Goal: Task Accomplishment & Management: Use online tool/utility

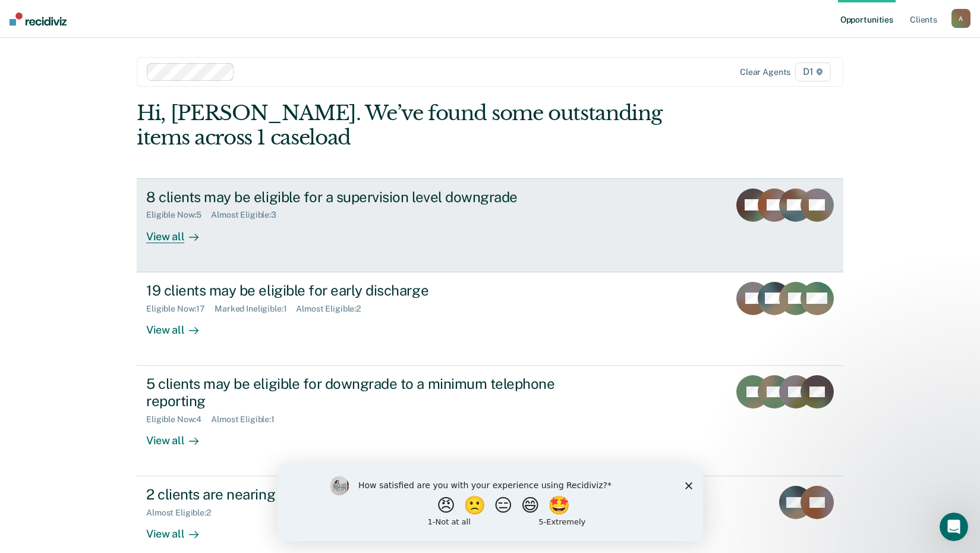
click at [161, 232] on div "View all" at bounding box center [179, 231] width 67 height 23
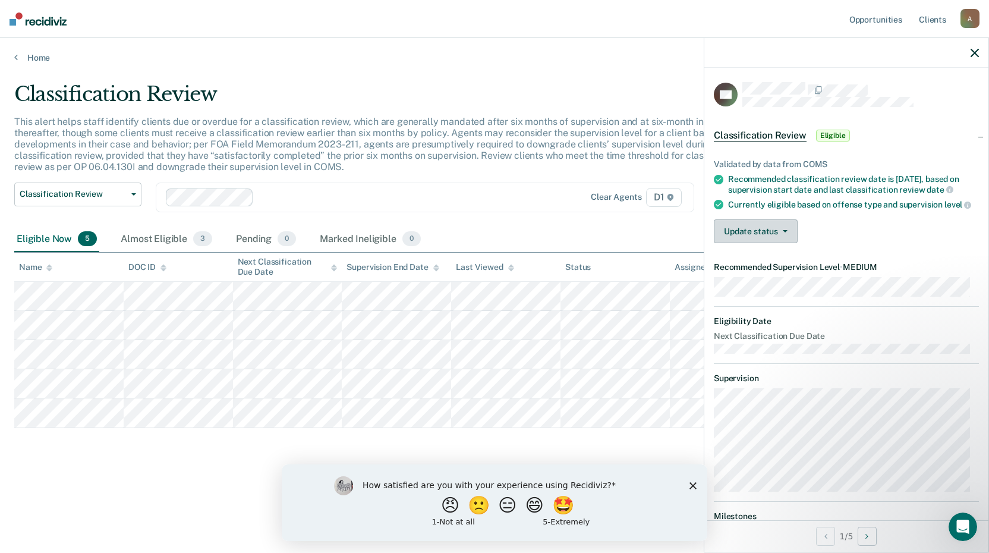
click at [763, 240] on button "Update status" at bounding box center [756, 231] width 84 height 24
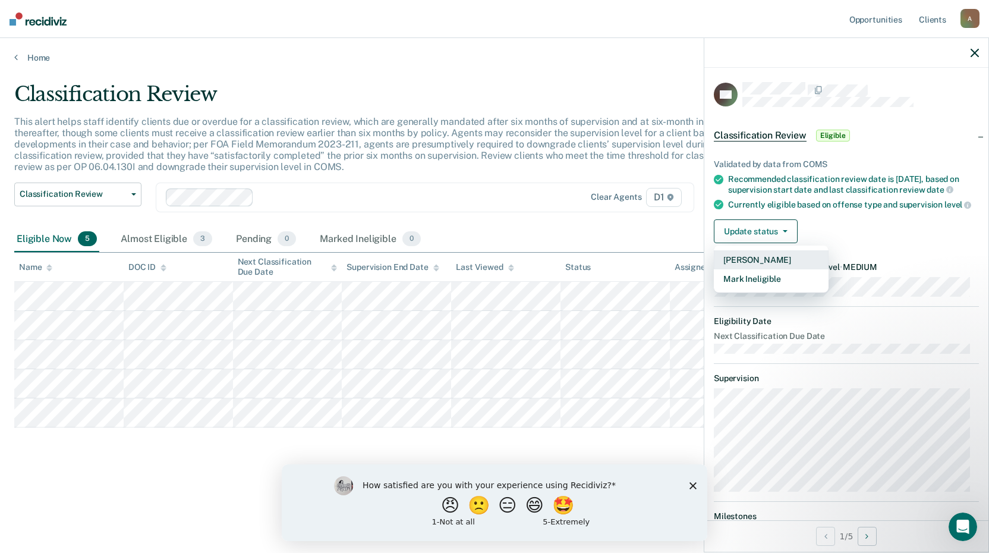
click at [783, 267] on button "[PERSON_NAME]" at bounding box center [771, 259] width 115 height 19
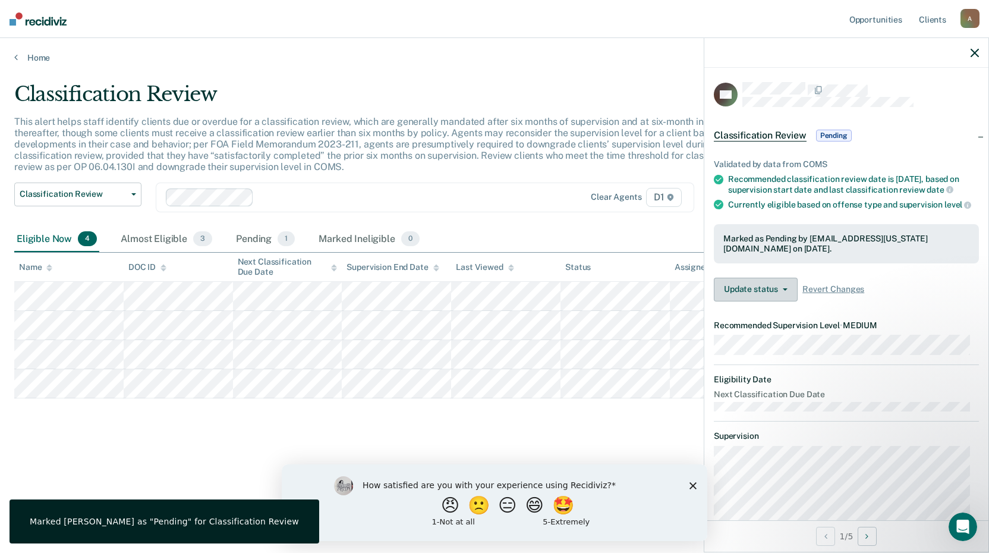
scroll to position [163, 0]
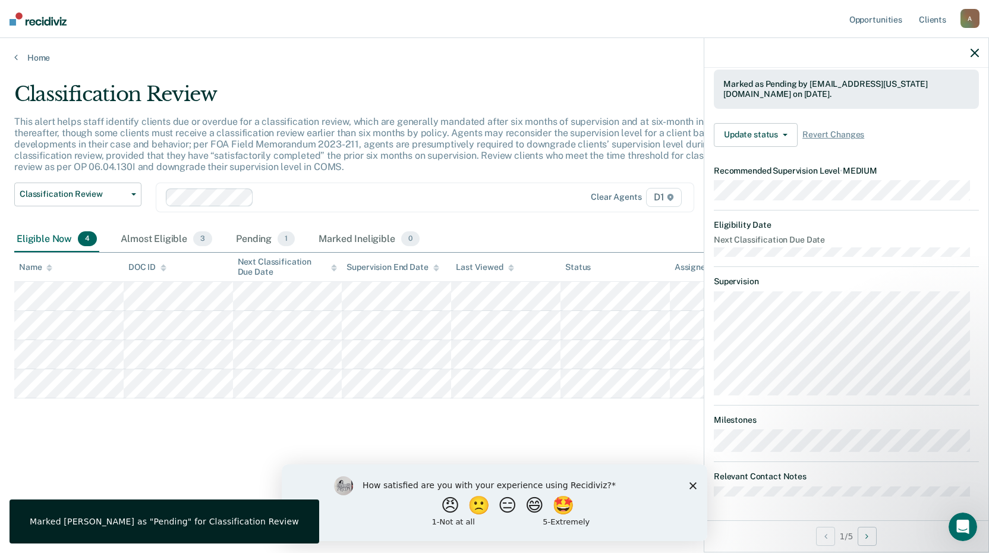
click at [622, 412] on div "Classification Review This alert helps staff identify clients due or overdue fo…" at bounding box center [494, 273] width 961 height 382
click at [535, 414] on div "Classification Review This alert helps staff identify clients due or overdue fo…" at bounding box center [494, 273] width 961 height 382
click at [975, 52] on icon "button" at bounding box center [975, 53] width 8 height 8
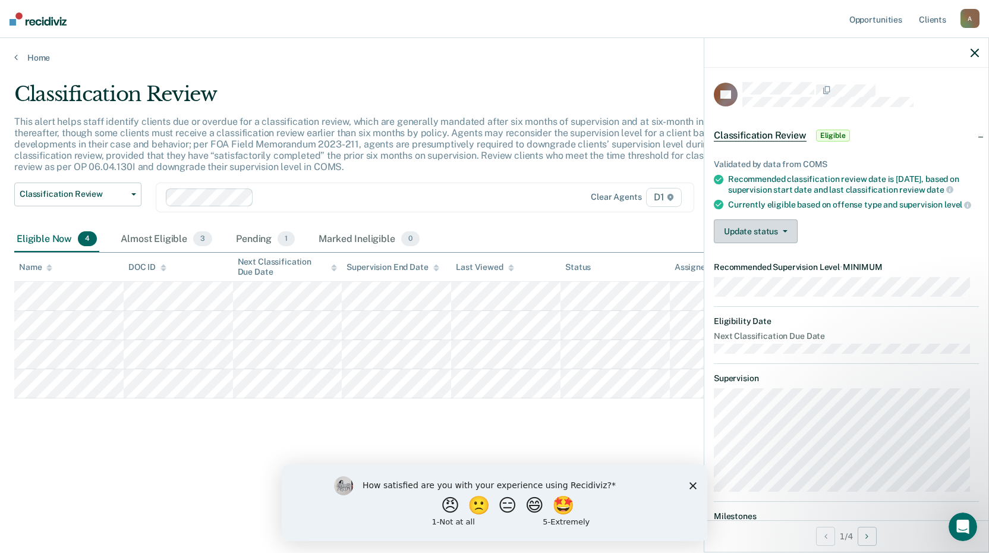
click at [750, 236] on button "Update status" at bounding box center [756, 231] width 84 height 24
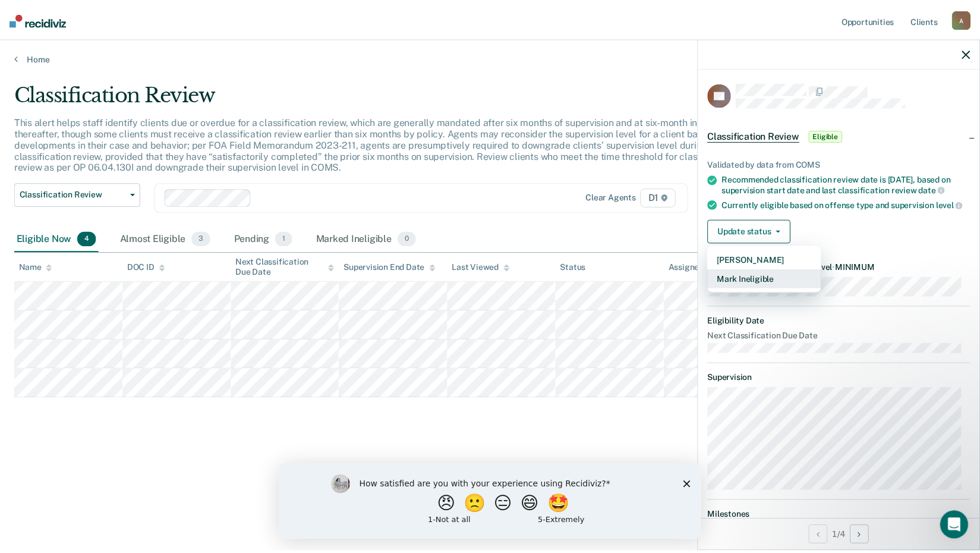
scroll to position [105, 0]
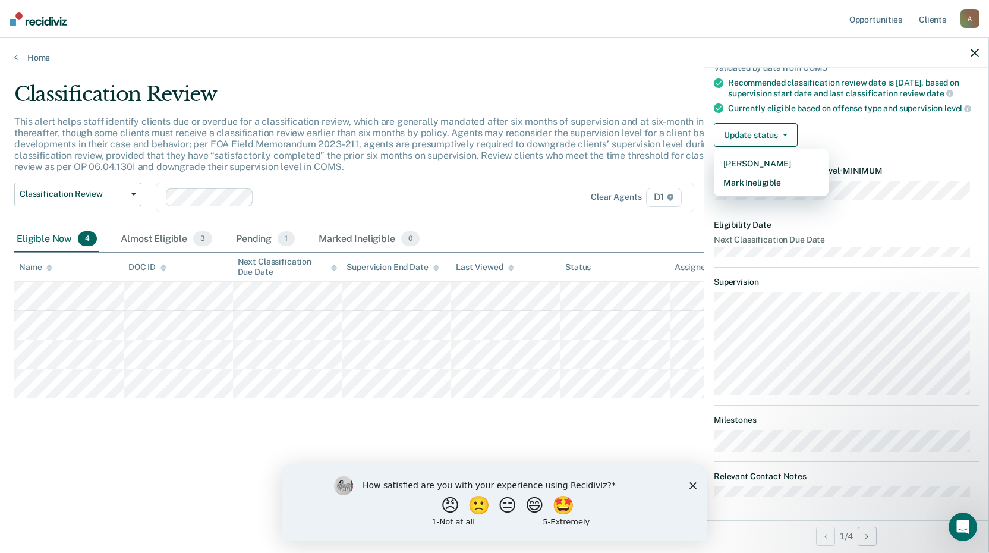
click at [630, 421] on div "Classification Review This alert helps staff identify clients due or overdue fo…" at bounding box center [494, 273] width 961 height 382
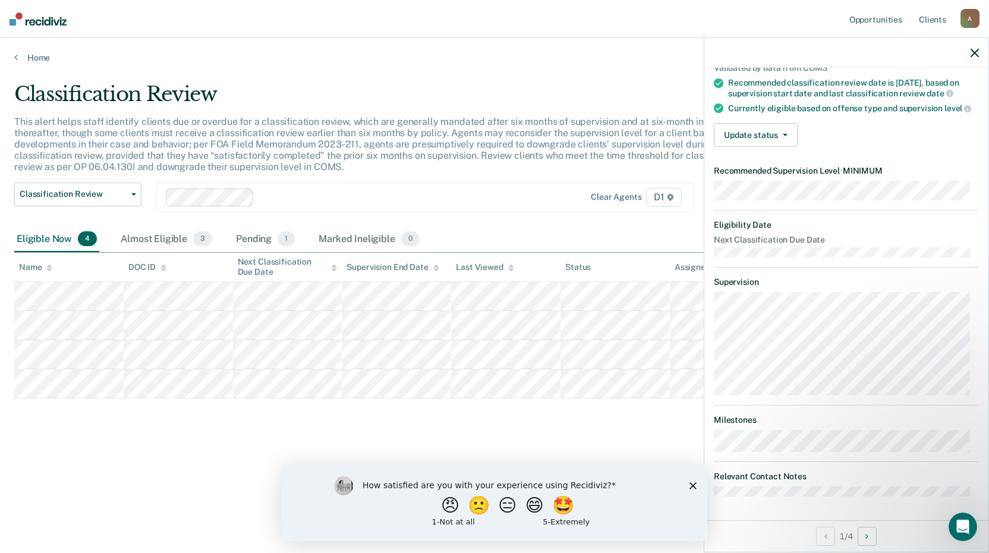
click at [975, 50] on icon "button" at bounding box center [975, 53] width 8 height 8
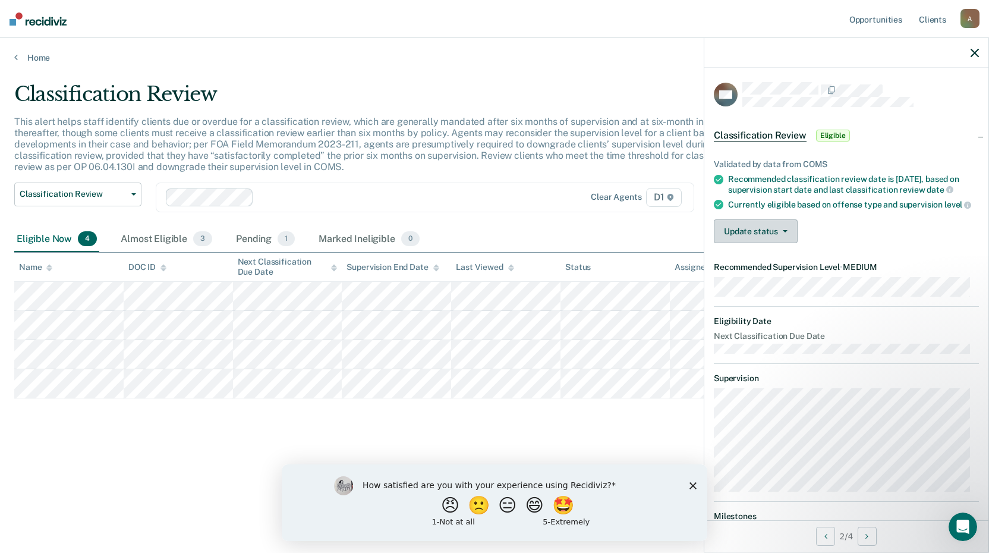
click at [781, 232] on span "button" at bounding box center [783, 231] width 10 height 2
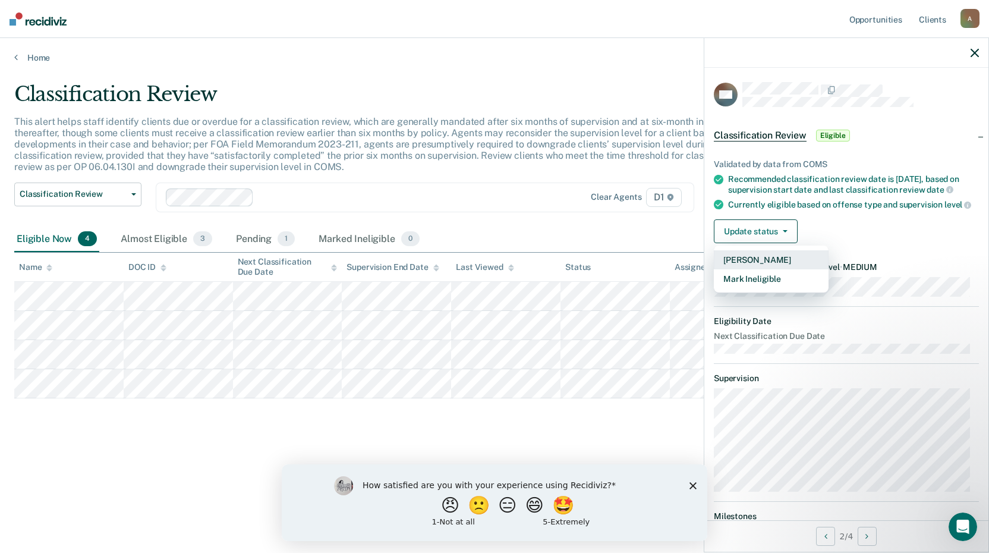
click at [770, 269] on button "[PERSON_NAME]" at bounding box center [771, 259] width 115 height 19
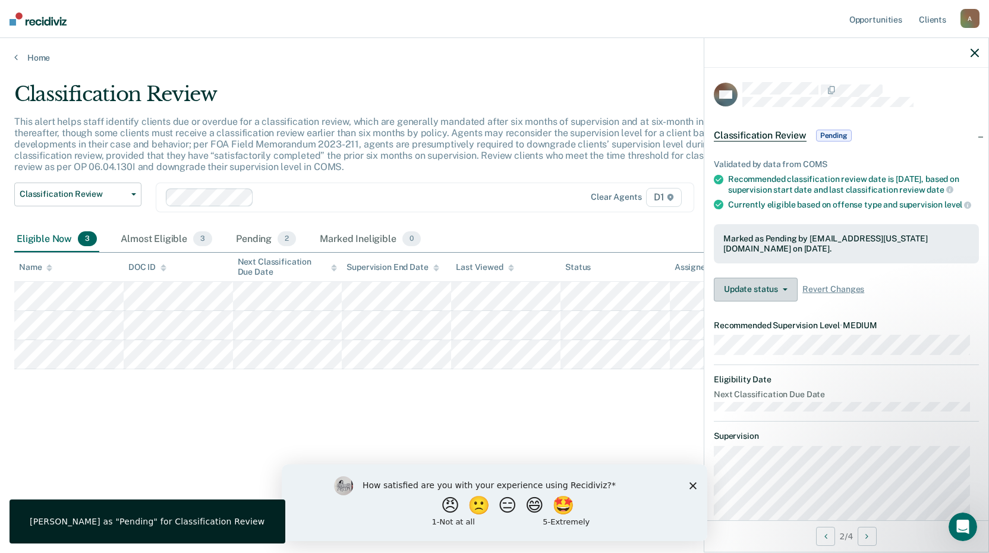
click at [768, 301] on button "Update status" at bounding box center [756, 290] width 84 height 24
click at [665, 379] on div "Classification Review This alert helps staff identify clients due or overdue fo…" at bounding box center [494, 273] width 961 height 382
click at [975, 52] on icon "button" at bounding box center [975, 53] width 8 height 8
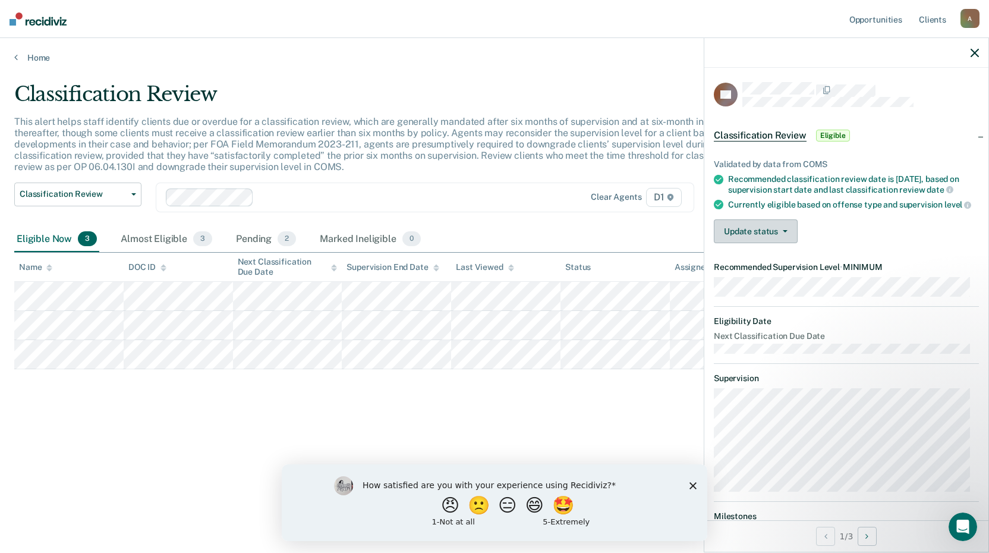
click at [756, 242] on button "Update status" at bounding box center [756, 231] width 84 height 24
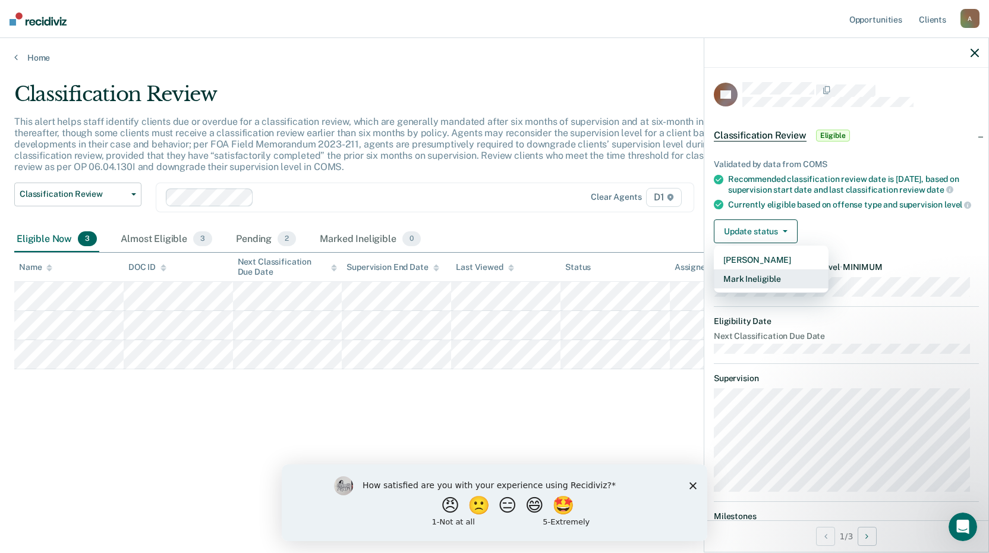
click at [761, 284] on button "Mark Ineligible" at bounding box center [771, 278] width 115 height 19
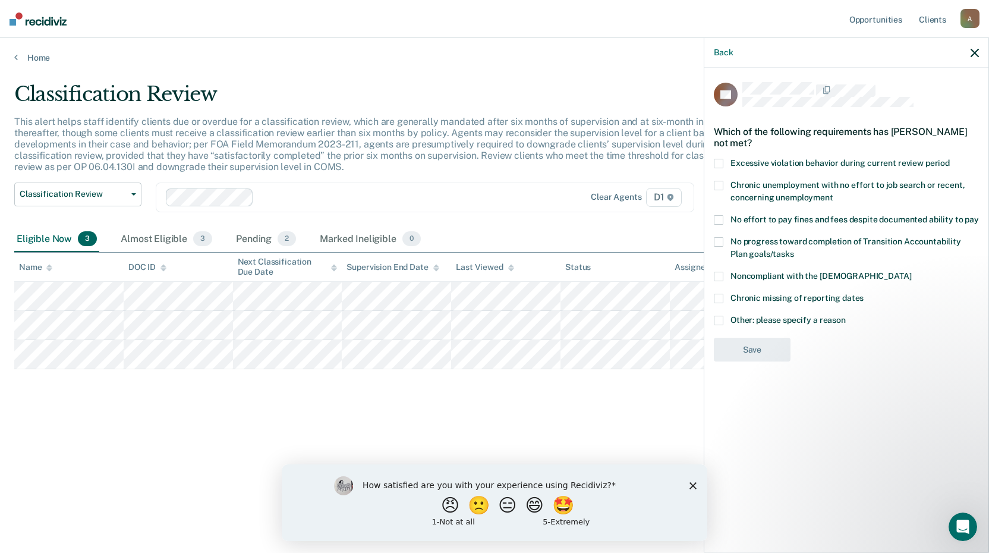
click at [717, 186] on span at bounding box center [719, 186] width 10 height 10
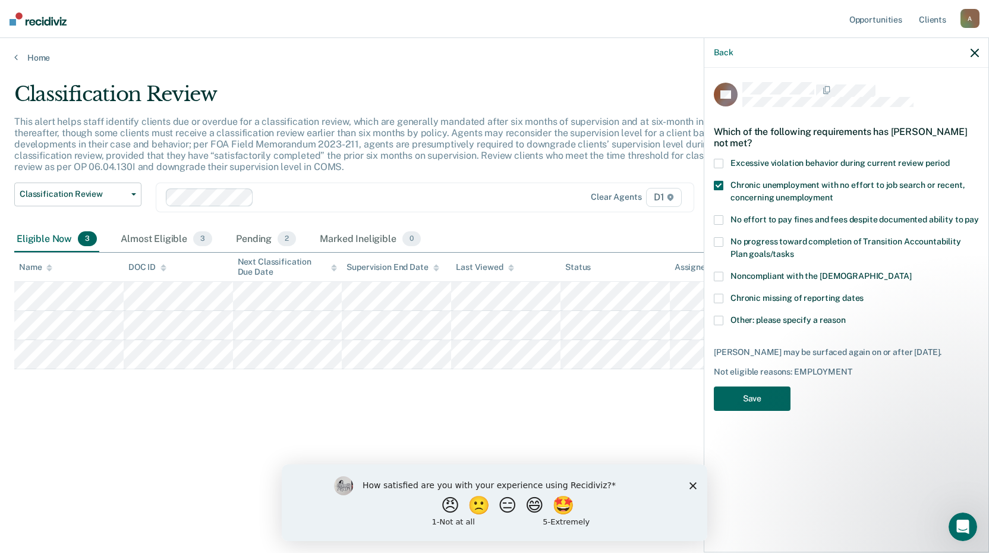
click at [763, 393] on button "Save" at bounding box center [752, 398] width 77 height 24
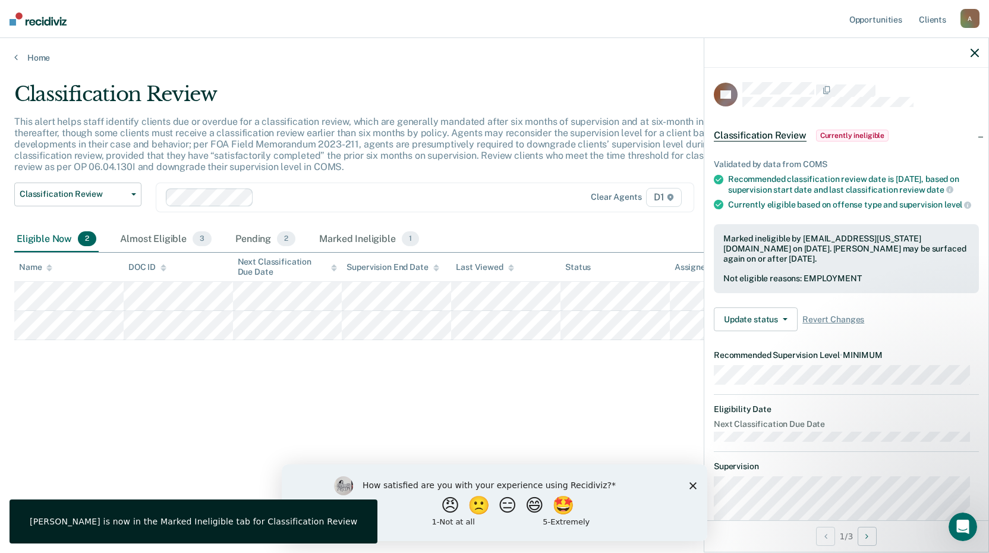
click at [620, 388] on div "Classification Review This alert helps staff identify clients due or overdue fo…" at bounding box center [494, 273] width 961 height 382
click at [977, 51] on icon "button" at bounding box center [975, 53] width 8 height 8
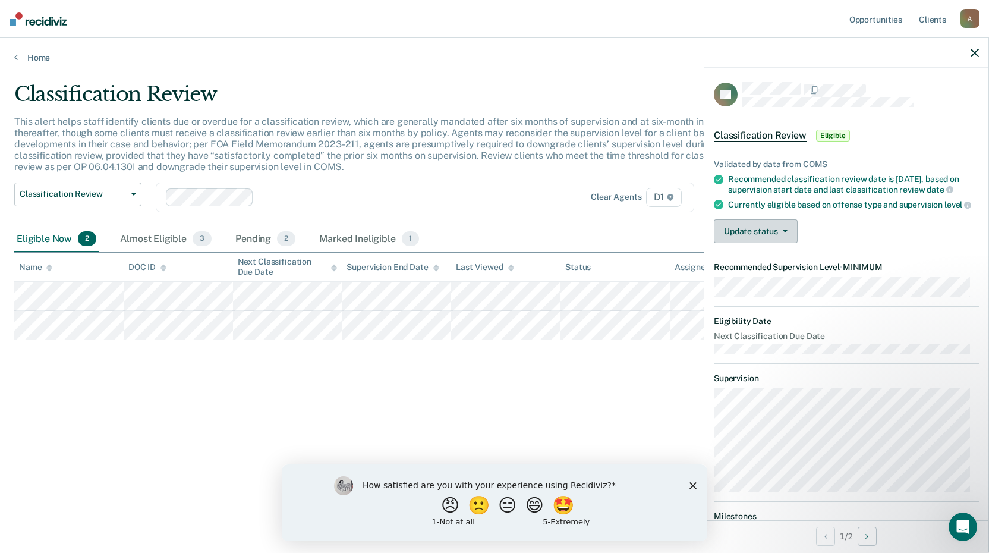
click at [747, 243] on button "Update status" at bounding box center [756, 231] width 84 height 24
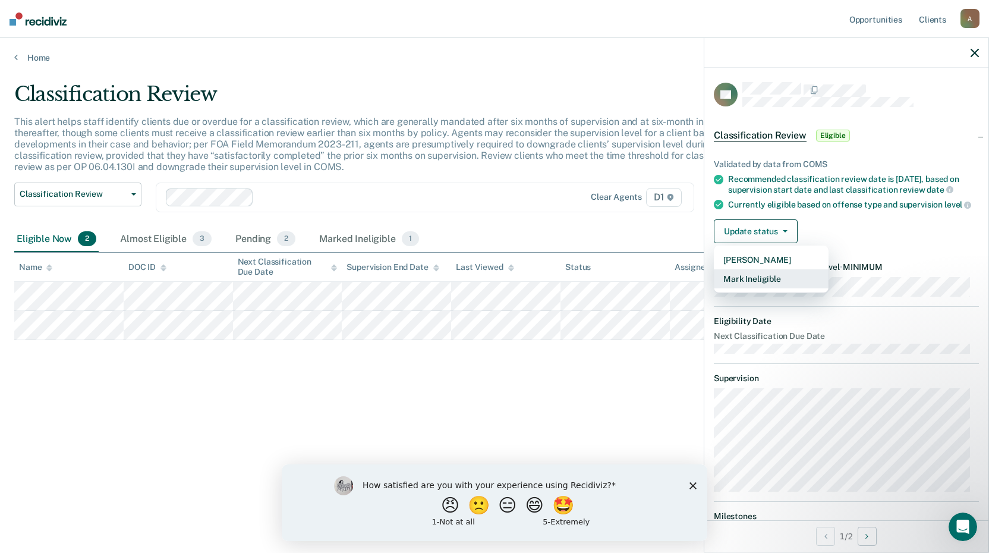
click at [761, 288] on button "Mark Ineligible" at bounding box center [771, 278] width 115 height 19
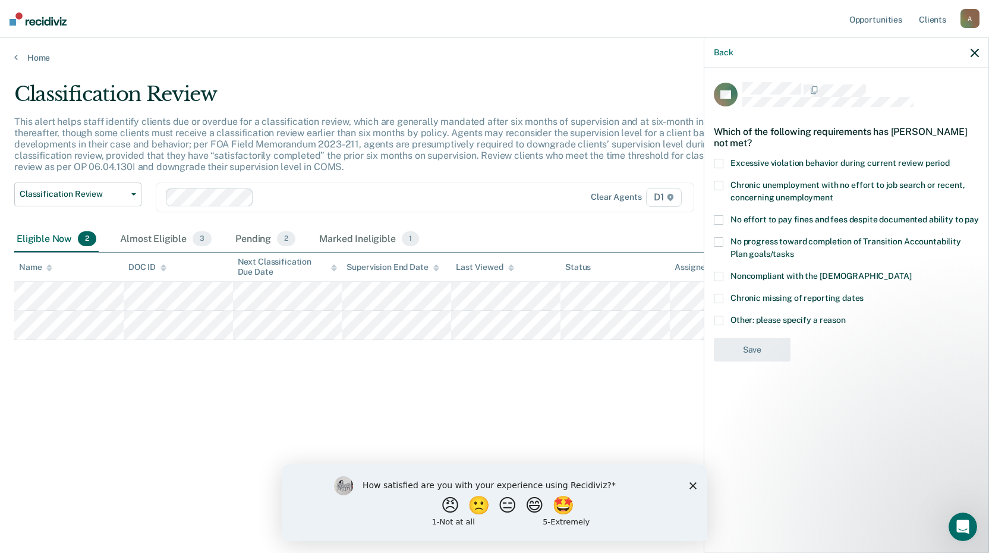
click at [714, 320] on span at bounding box center [719, 321] width 10 height 10
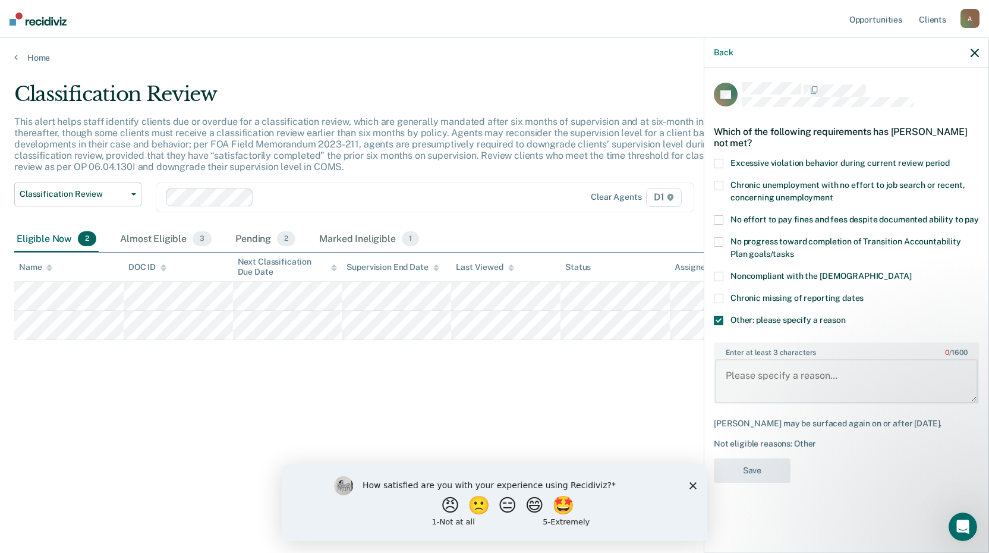
click at [743, 372] on textarea "Enter at least 3 characters 0 / 1600" at bounding box center [846, 381] width 263 height 44
click at [749, 375] on textarea "Discfharged" at bounding box center [846, 381] width 263 height 44
type textarea "Discharged"
click at [766, 466] on button "Save" at bounding box center [752, 470] width 77 height 24
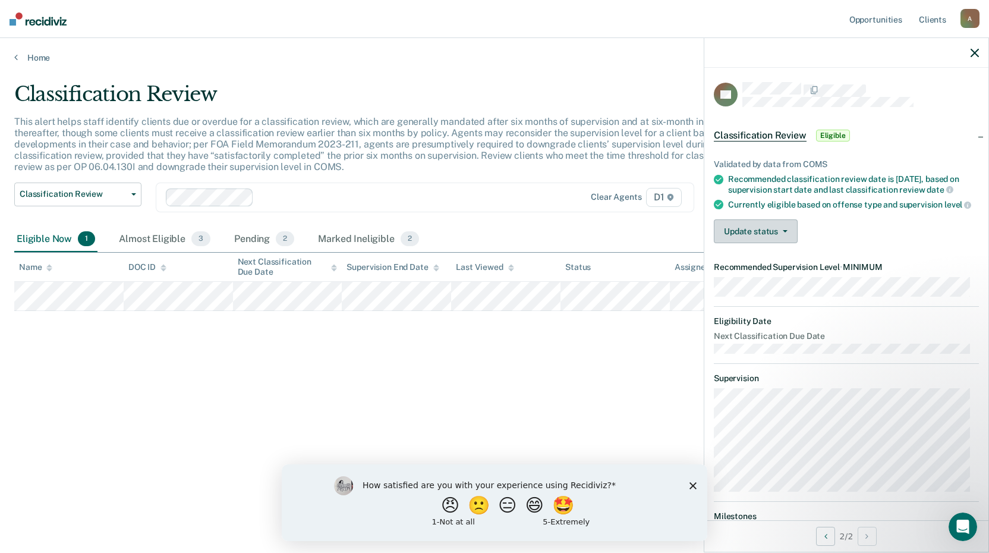
click at [776, 243] on button "Update status" at bounding box center [756, 231] width 84 height 24
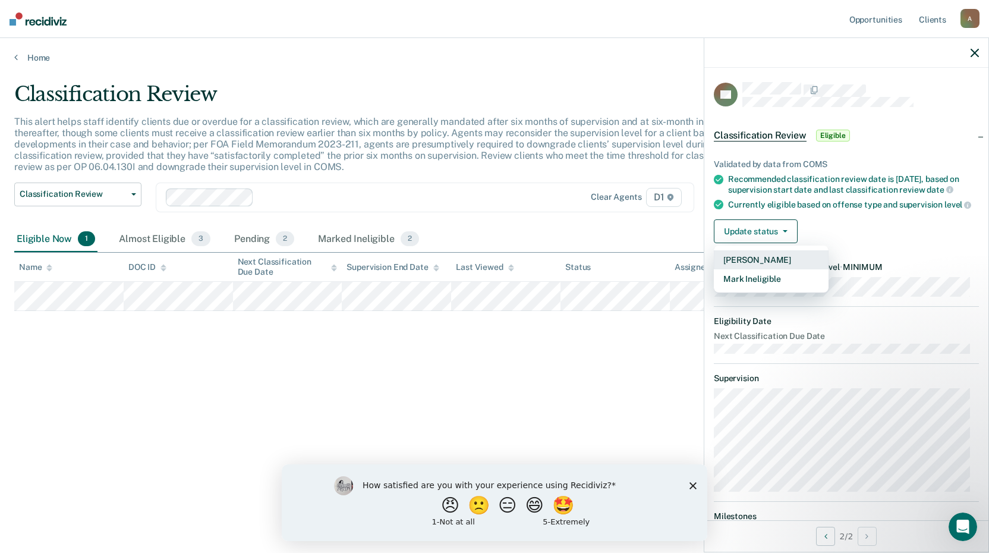
click at [753, 269] on button "[PERSON_NAME]" at bounding box center [771, 259] width 115 height 19
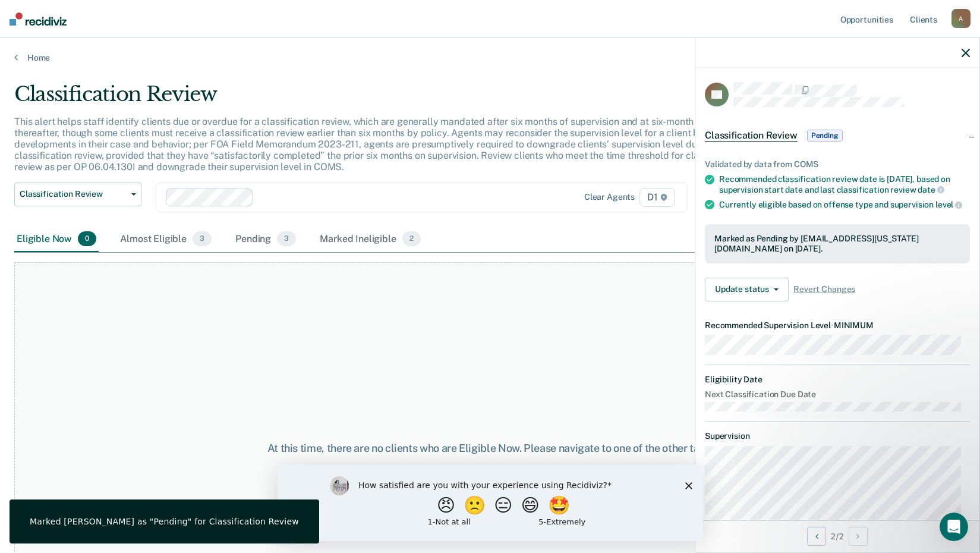
click at [469, 370] on div "At this time, there are no clients who are Eligible Now. Please navigate to one…" at bounding box center [490, 448] width 952 height 372
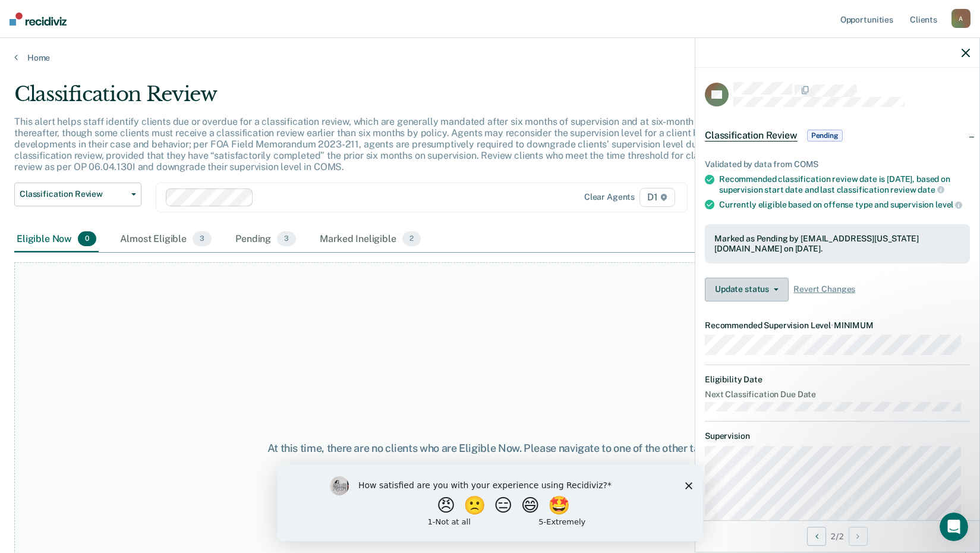
click at [766, 300] on button "Update status" at bounding box center [747, 290] width 84 height 24
click at [664, 306] on div "At this time, there are no clients who are Eligible Now. Please navigate to one…" at bounding box center [490, 448] width 952 height 372
click at [774, 291] on icon "button" at bounding box center [776, 289] width 5 height 2
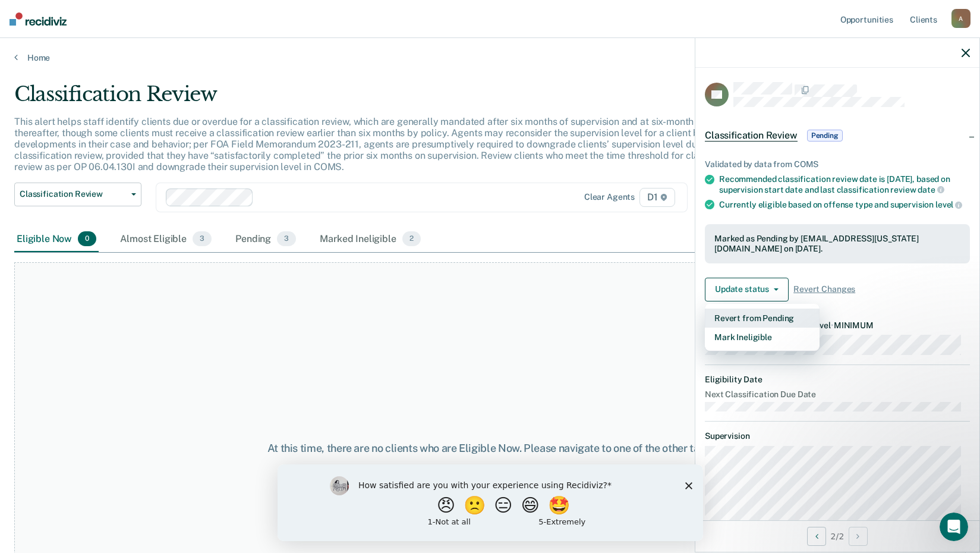
click at [752, 328] on button "Revert from Pending" at bounding box center [762, 318] width 115 height 19
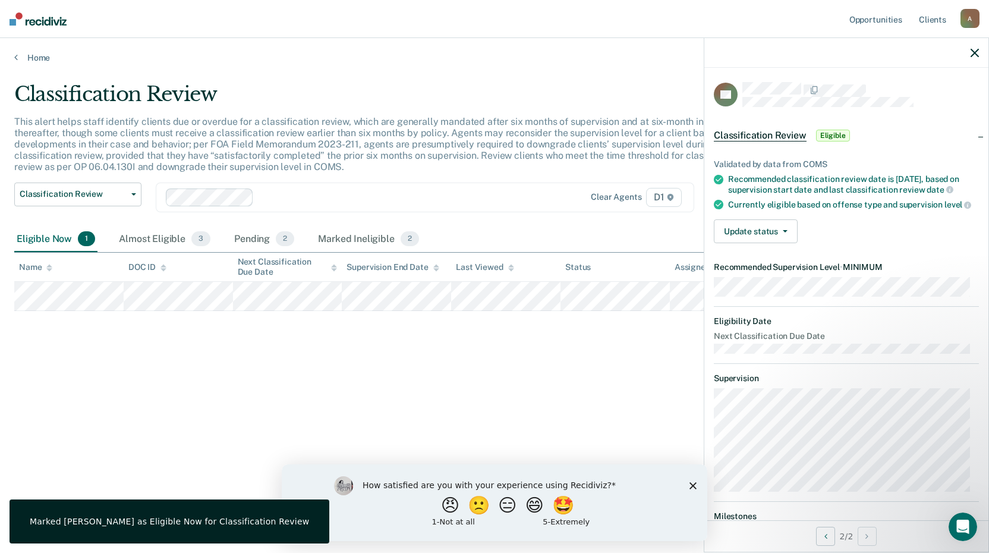
click at [599, 346] on div "Classification Review This alert helps staff identify clients due or overdue fo…" at bounding box center [494, 273] width 961 height 382
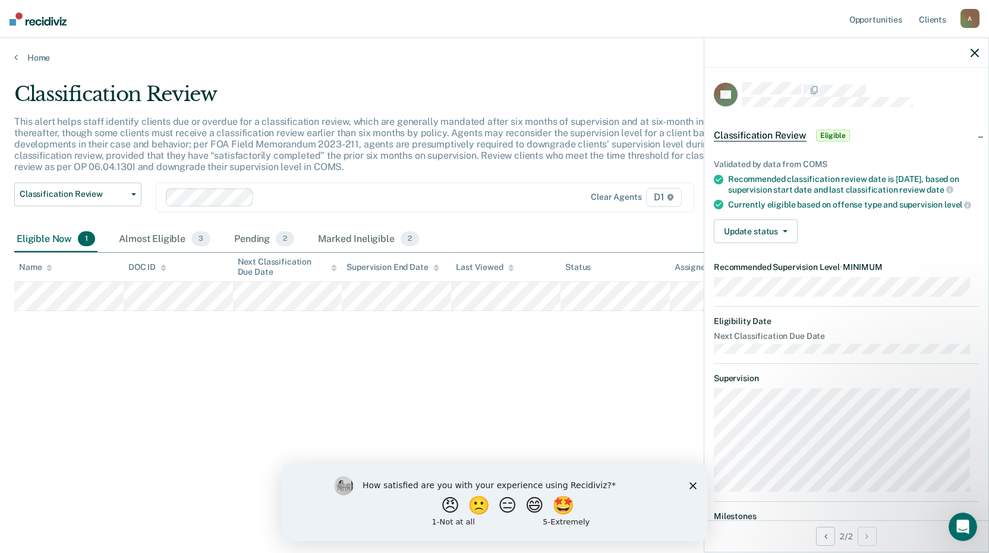
click at [973, 50] on icon "button" at bounding box center [975, 53] width 8 height 8
click at [756, 243] on button "Update status" at bounding box center [756, 231] width 84 height 24
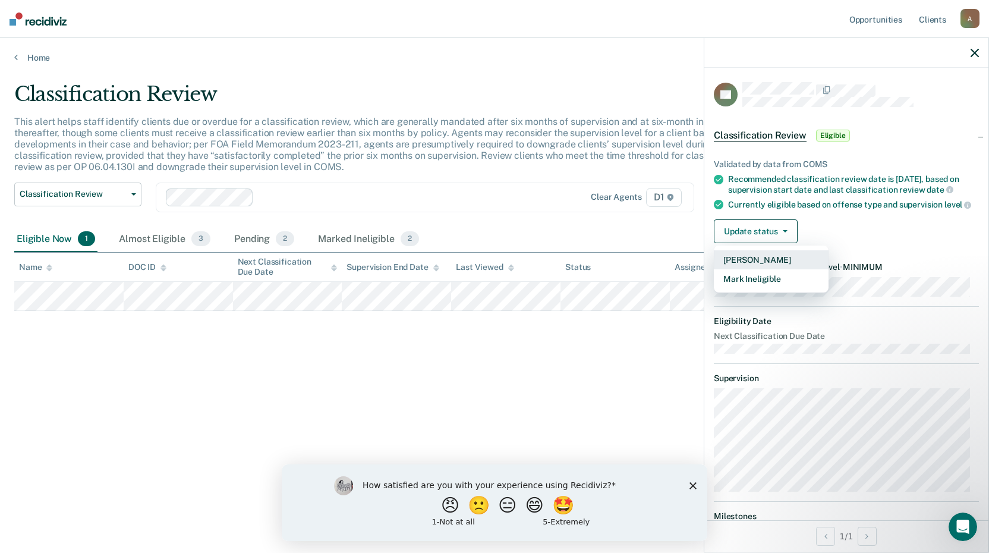
click at [762, 269] on button "[PERSON_NAME]" at bounding box center [771, 259] width 115 height 19
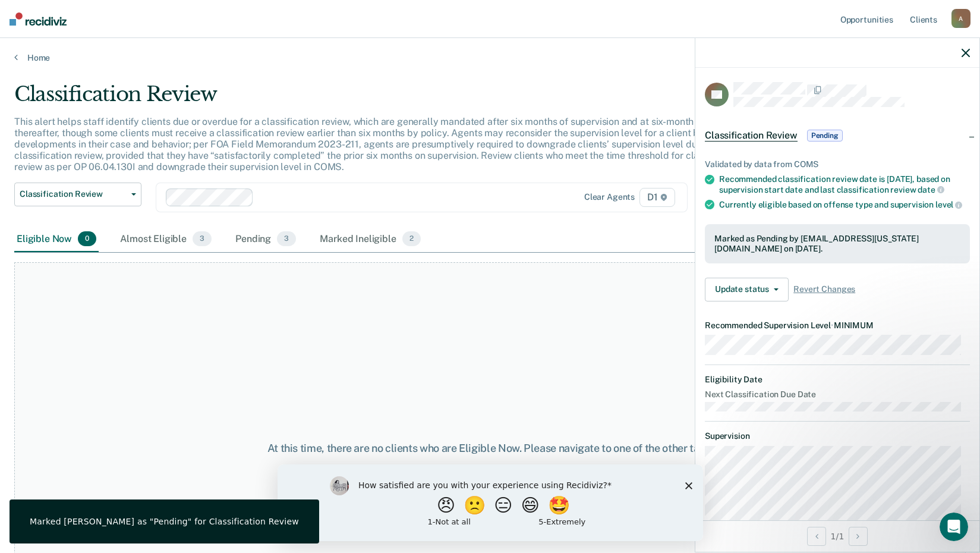
click at [659, 375] on div "At this time, there are no clients who are Eligible Now. Please navigate to one…" at bounding box center [490, 448] width 952 height 372
click at [964, 54] on icon "button" at bounding box center [966, 53] width 8 height 8
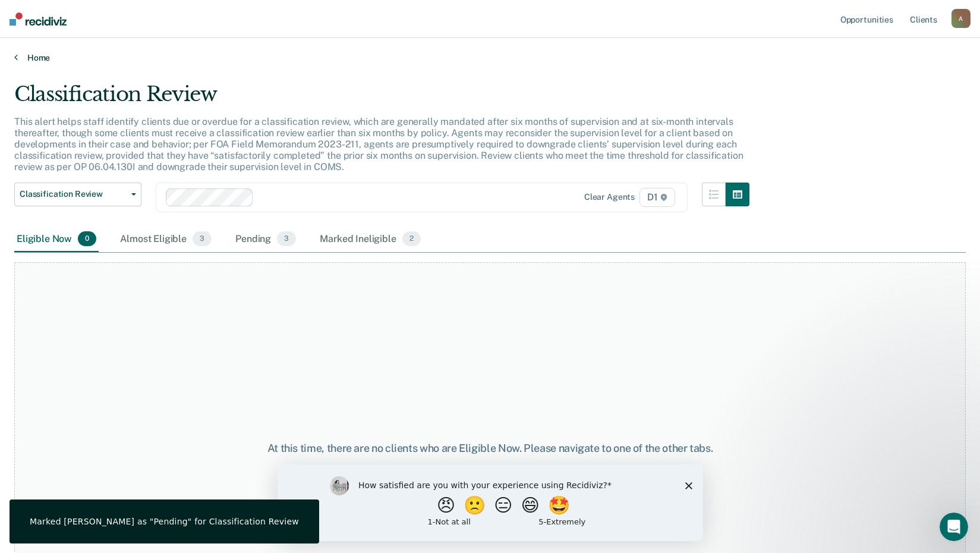
click at [40, 58] on link "Home" at bounding box center [490, 57] width 952 height 11
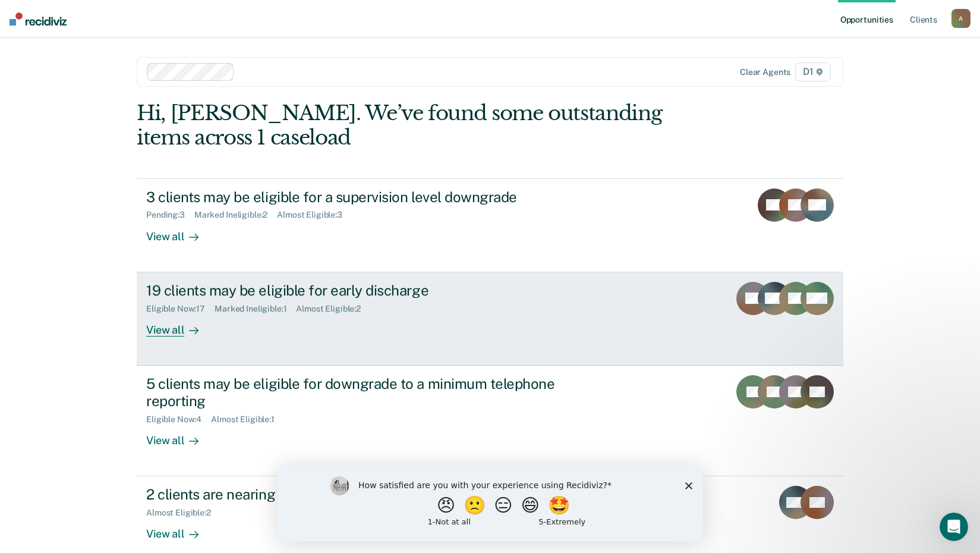
click at [164, 328] on div "View all" at bounding box center [179, 324] width 67 height 23
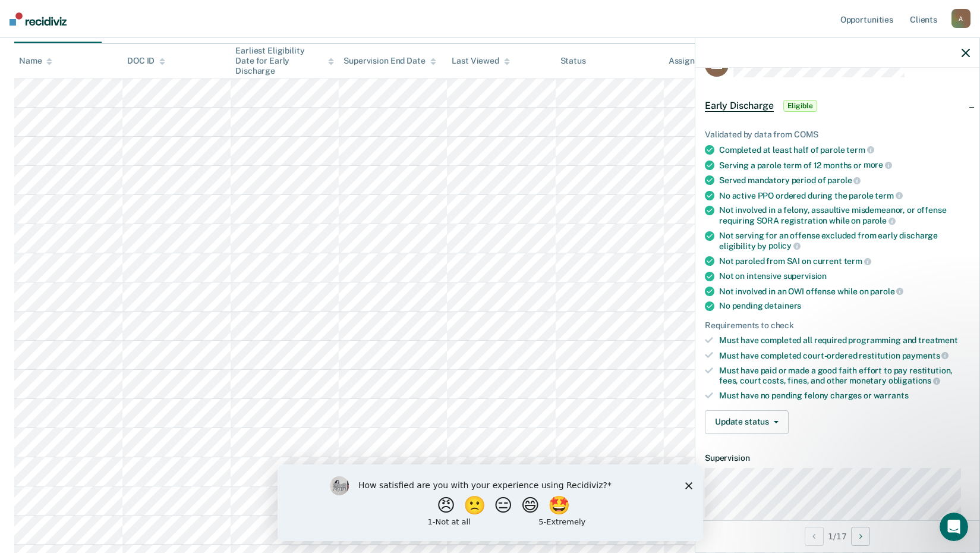
scroll to position [18, 0]
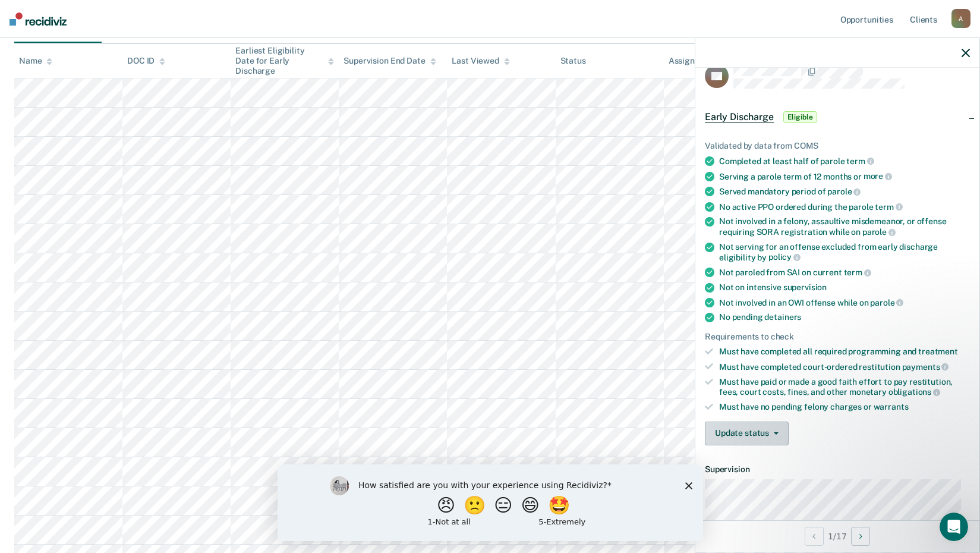
click at [782, 430] on button "Update status" at bounding box center [747, 434] width 84 height 24
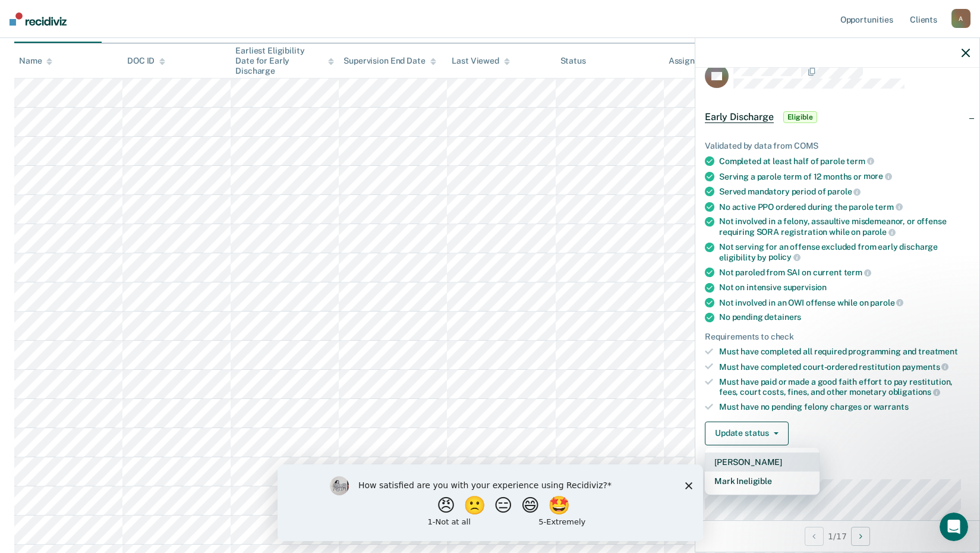
click at [766, 457] on button "[PERSON_NAME]" at bounding box center [762, 461] width 115 height 19
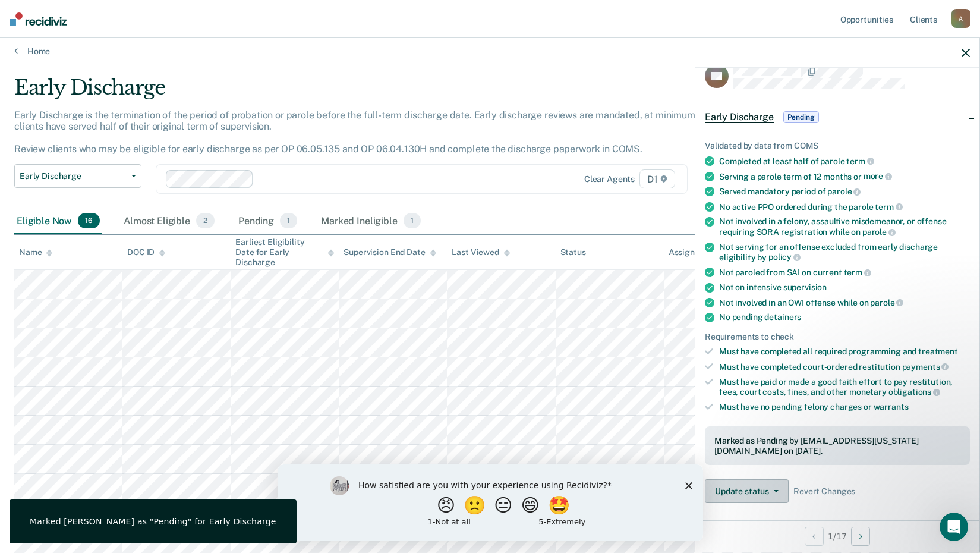
scroll to position [0, 0]
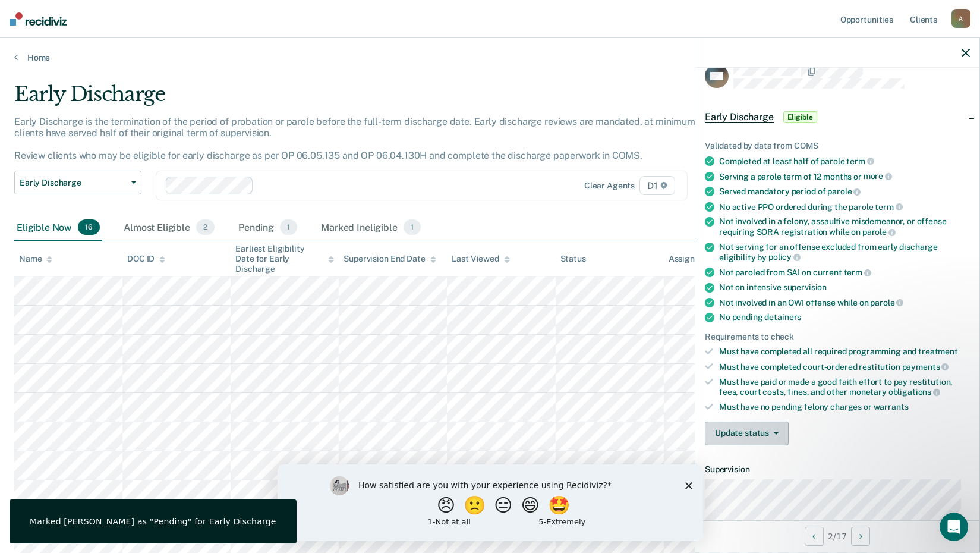
click at [747, 428] on button "Update status" at bounding box center [747, 434] width 84 height 24
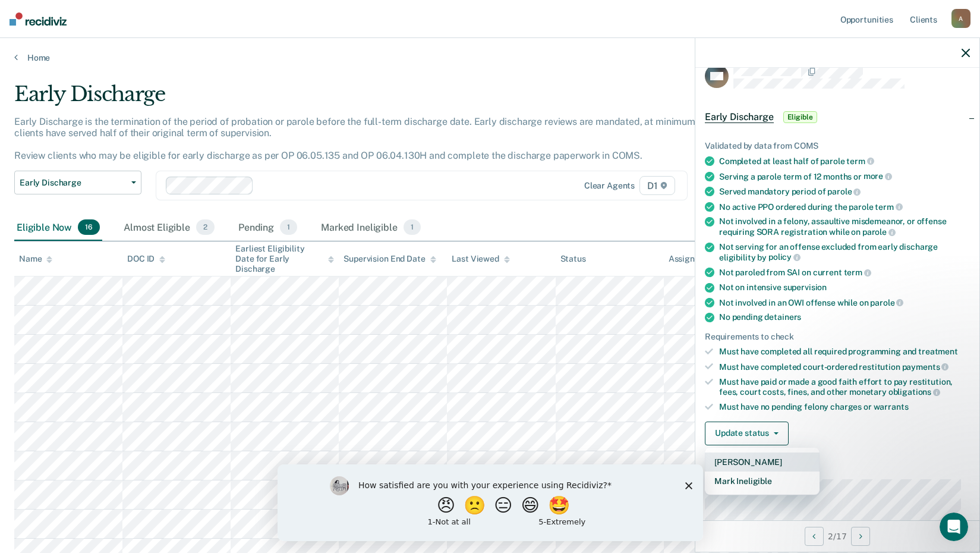
click at [758, 461] on button "[PERSON_NAME]" at bounding box center [762, 461] width 115 height 19
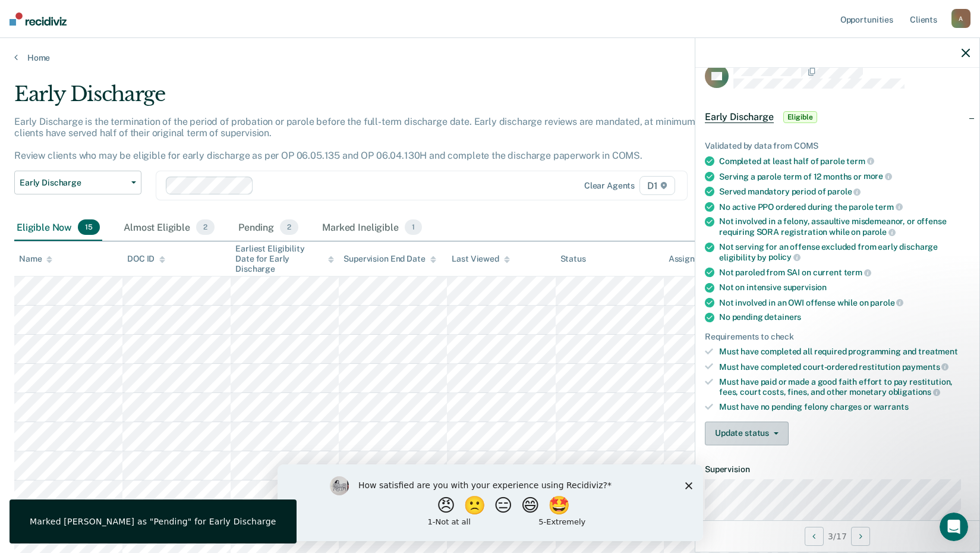
click at [746, 430] on button "Update status" at bounding box center [747, 434] width 84 height 24
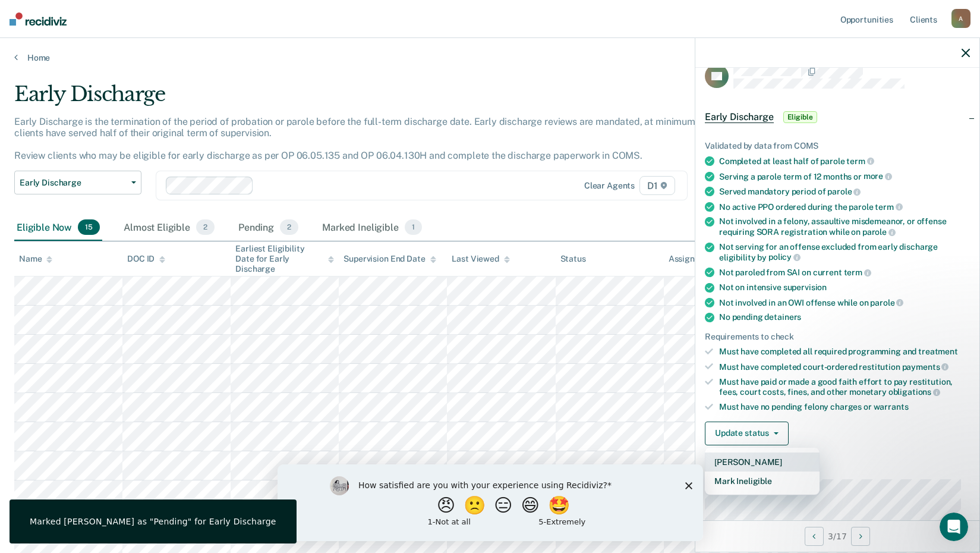
click at [750, 460] on button "[PERSON_NAME]" at bounding box center [762, 461] width 115 height 19
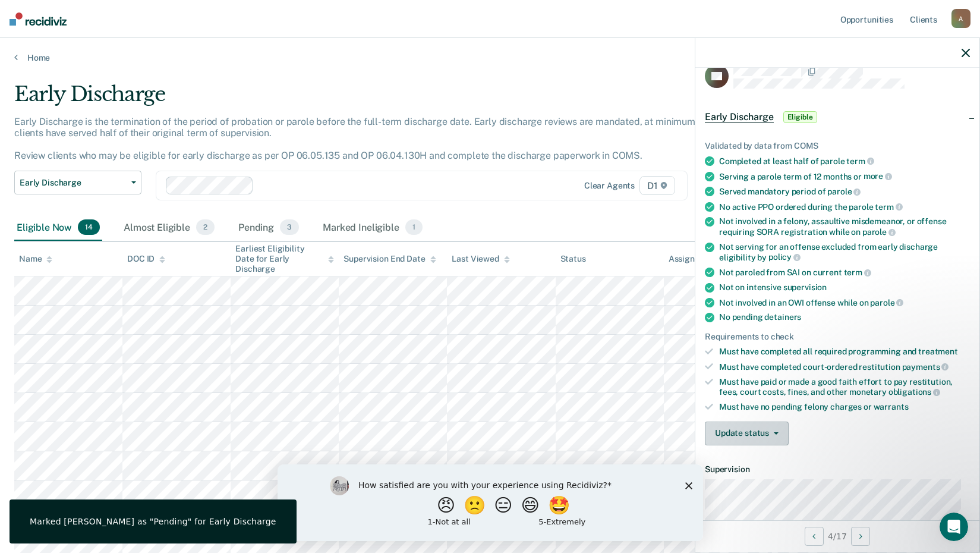
click at [734, 426] on button "Update status" at bounding box center [747, 434] width 84 height 24
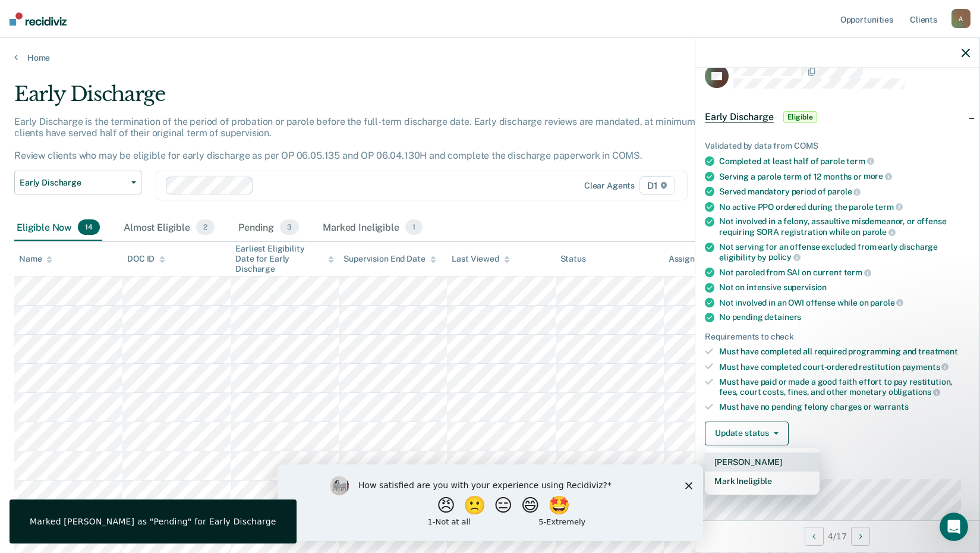
click at [757, 458] on button "[PERSON_NAME]" at bounding box center [762, 461] width 115 height 19
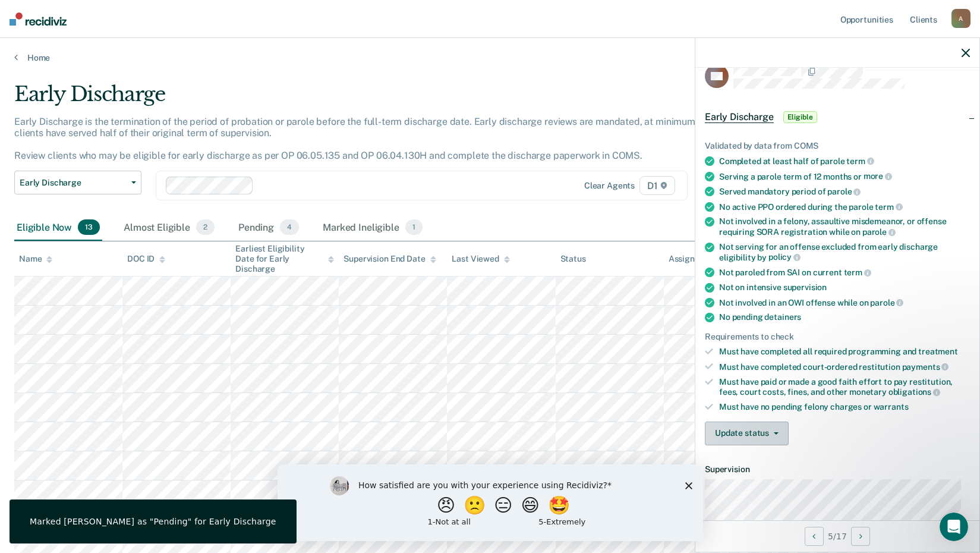
click at [738, 430] on button "Update status" at bounding box center [747, 434] width 84 height 24
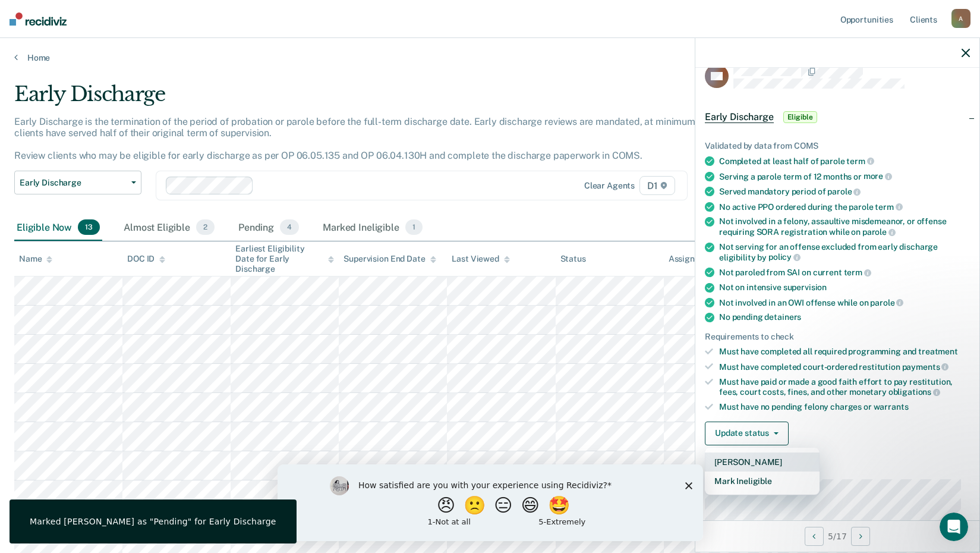
click at [755, 461] on button "[PERSON_NAME]" at bounding box center [762, 461] width 115 height 19
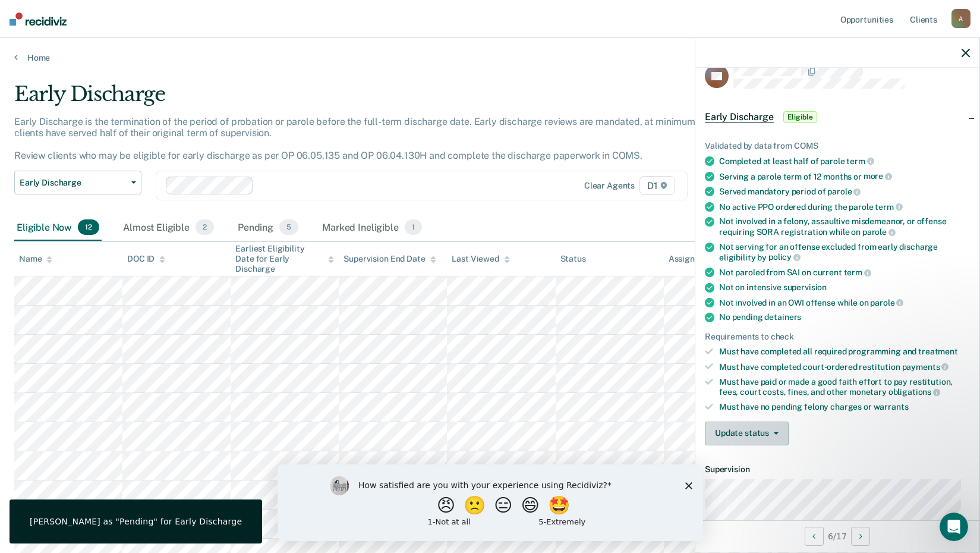
click at [741, 434] on button "Update status" at bounding box center [747, 434] width 84 height 24
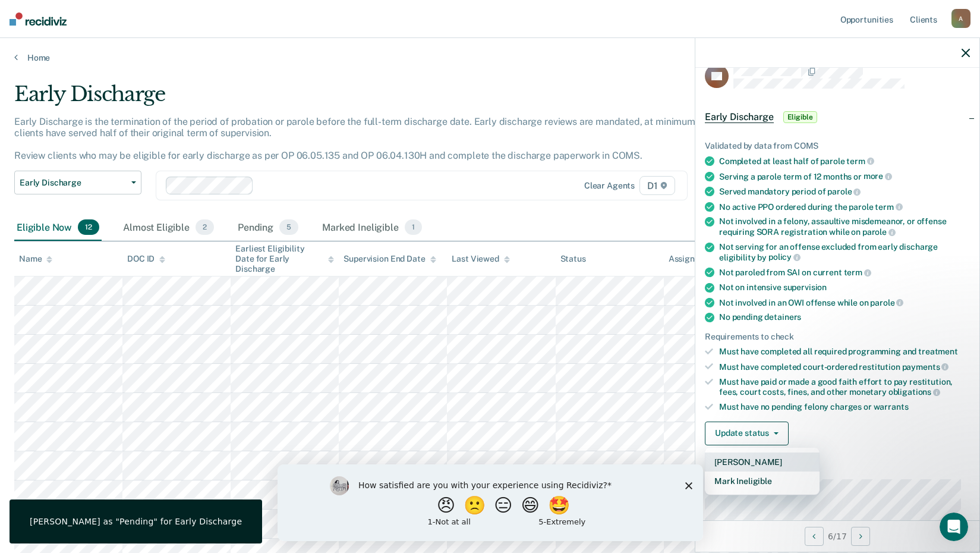
click at [747, 461] on button "[PERSON_NAME]" at bounding box center [762, 461] width 115 height 19
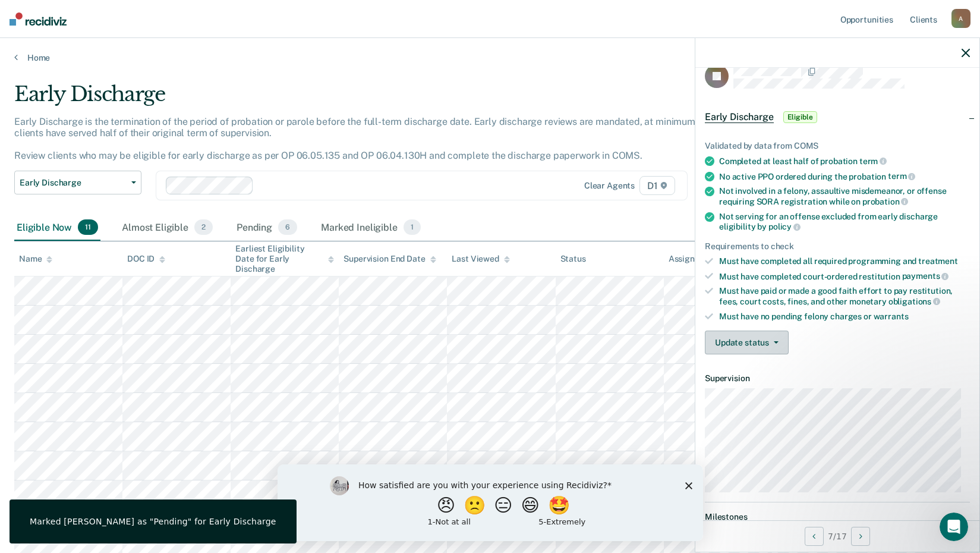
click at [733, 338] on button "Update status" at bounding box center [747, 343] width 84 height 24
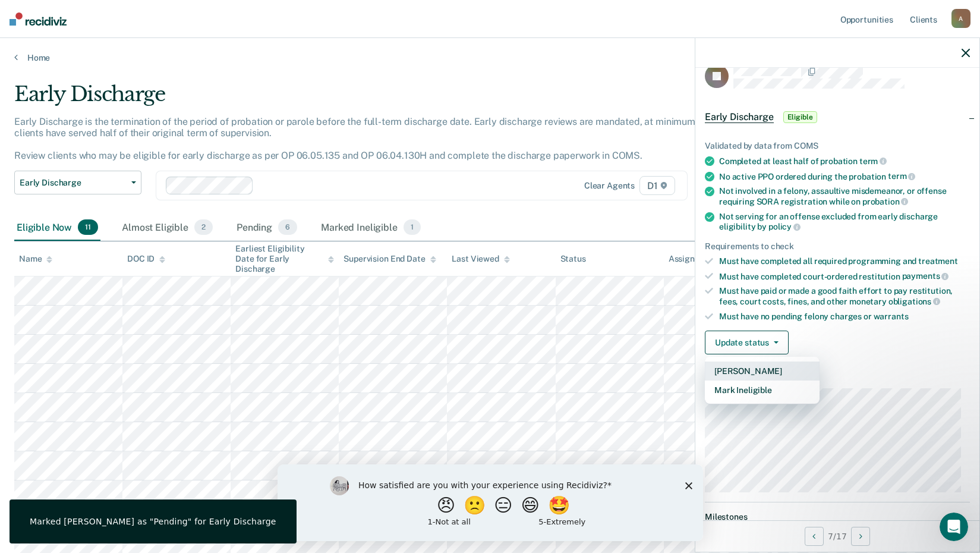
click at [747, 372] on button "[PERSON_NAME]" at bounding box center [762, 371] width 115 height 19
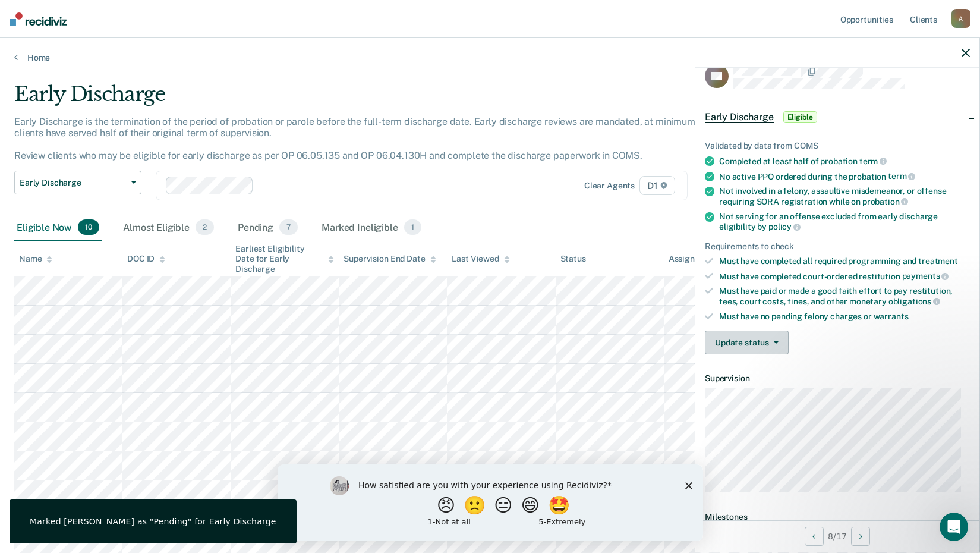
click at [752, 338] on button "Update status" at bounding box center [747, 343] width 84 height 24
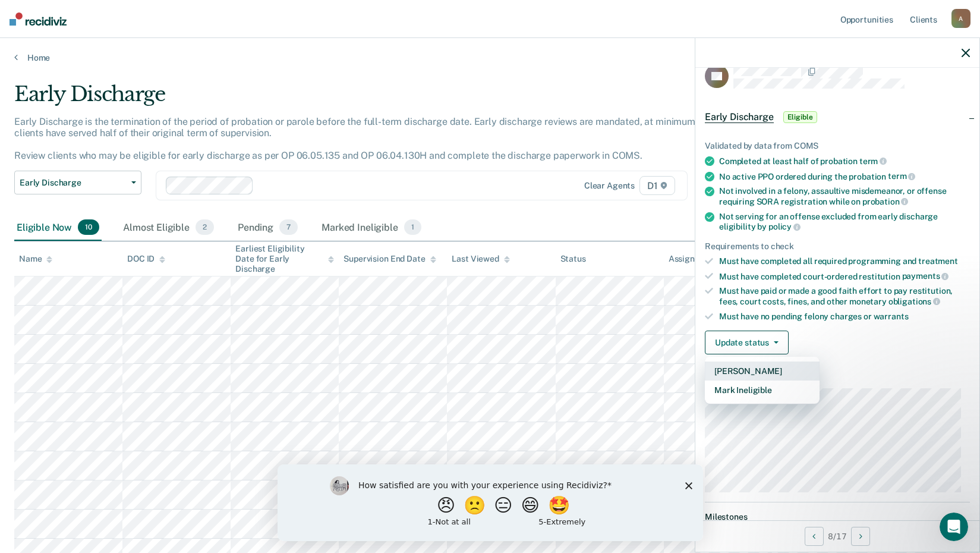
click at [751, 368] on button "[PERSON_NAME]" at bounding box center [762, 371] width 115 height 19
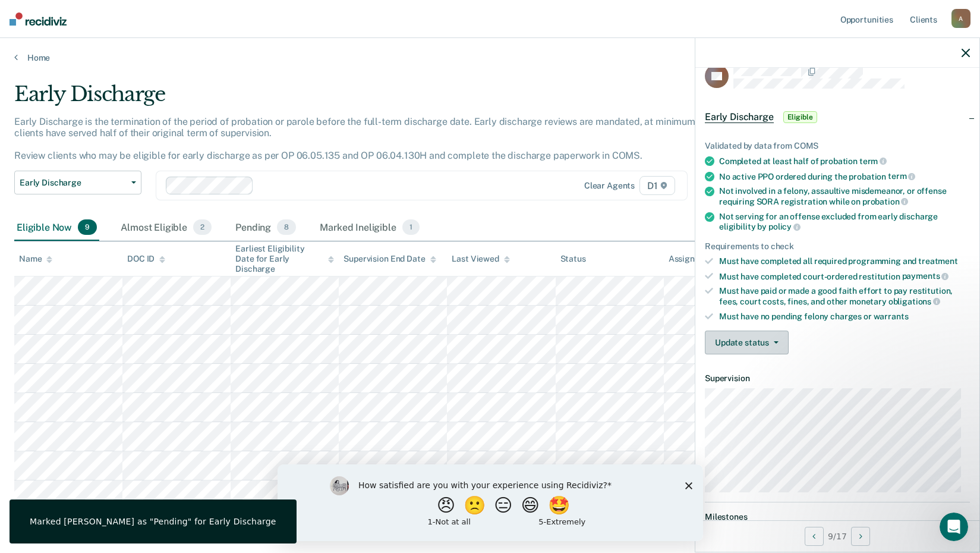
click at [766, 340] on button "Update status" at bounding box center [747, 343] width 84 height 24
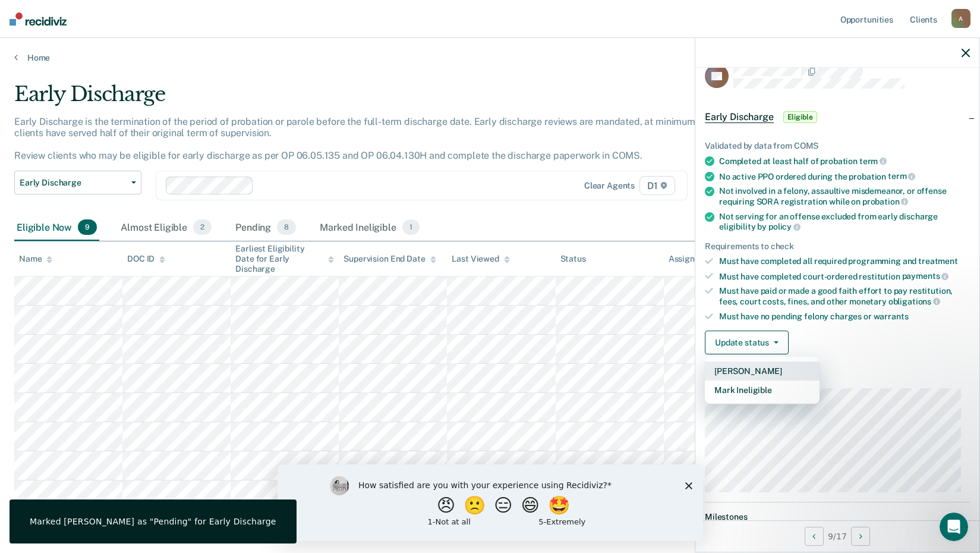
click at [774, 370] on button "[PERSON_NAME]" at bounding box center [762, 371] width 115 height 19
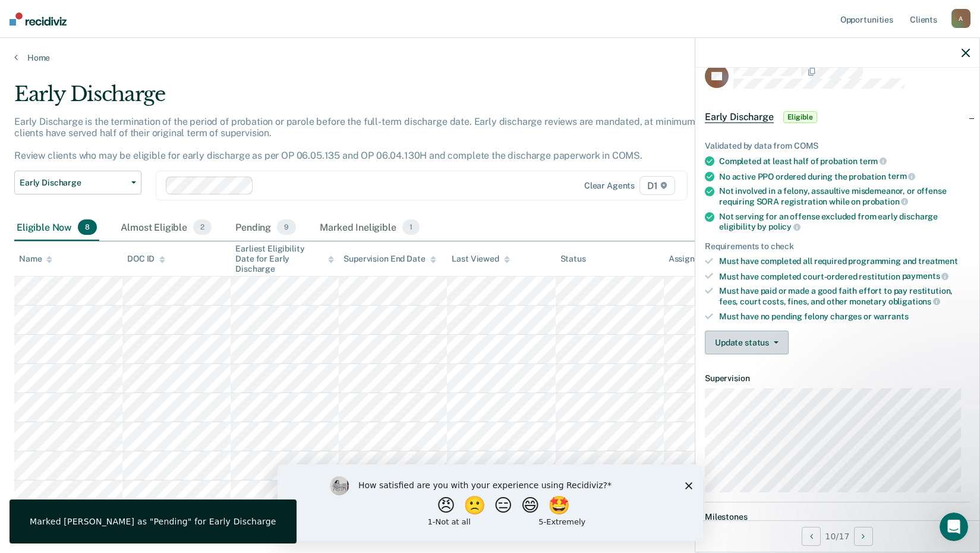
click at [730, 338] on button "Update status" at bounding box center [747, 343] width 84 height 24
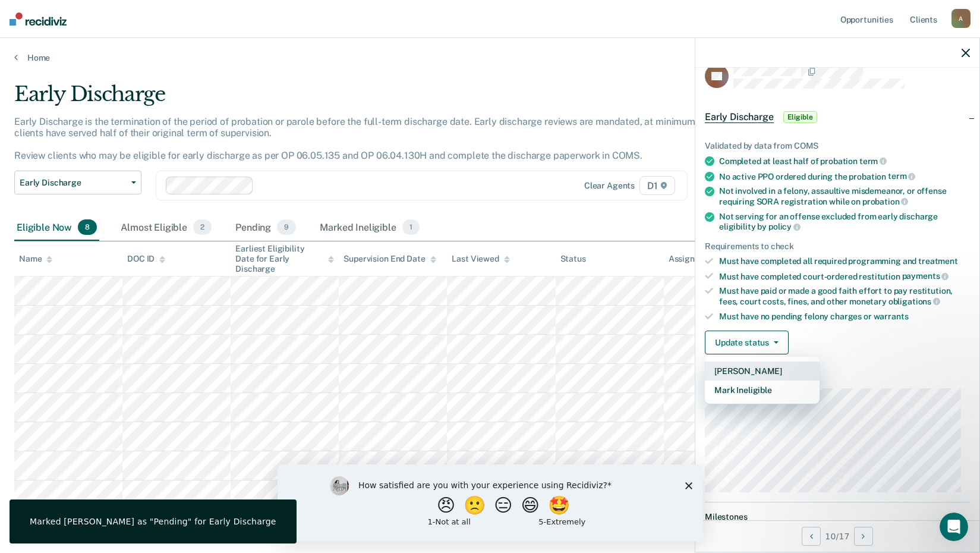
click at [761, 368] on button "[PERSON_NAME]" at bounding box center [762, 371] width 115 height 19
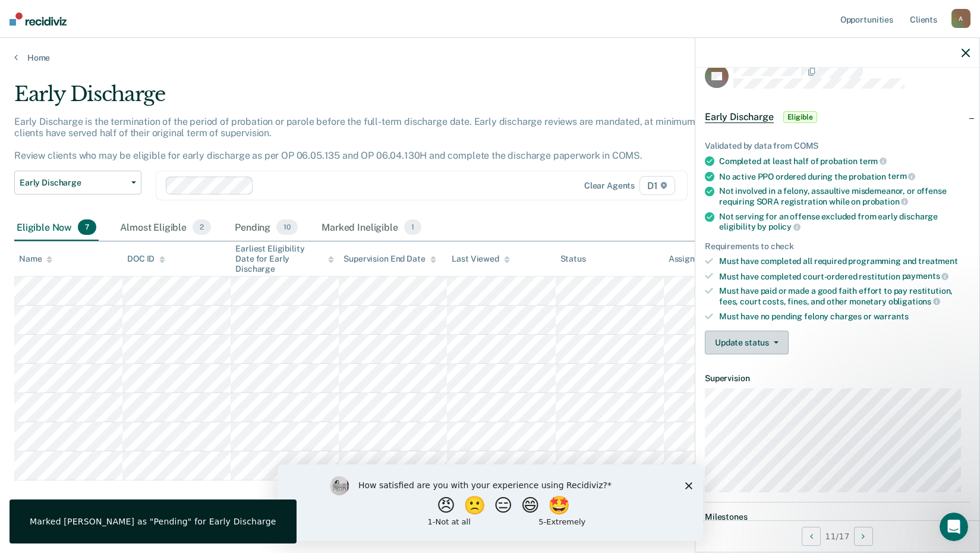
click at [745, 341] on button "Update status" at bounding box center [747, 343] width 84 height 24
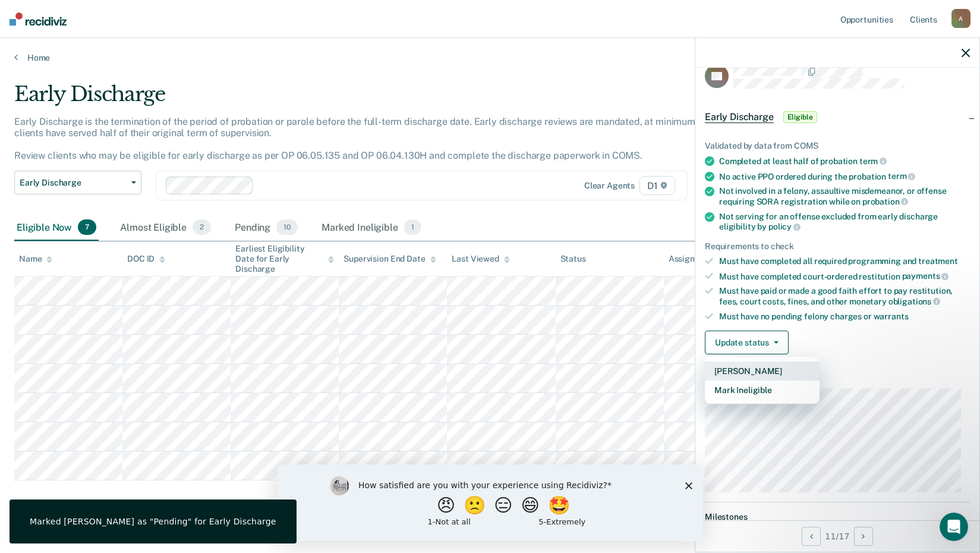
click at [755, 366] on button "[PERSON_NAME]" at bounding box center [762, 371] width 115 height 19
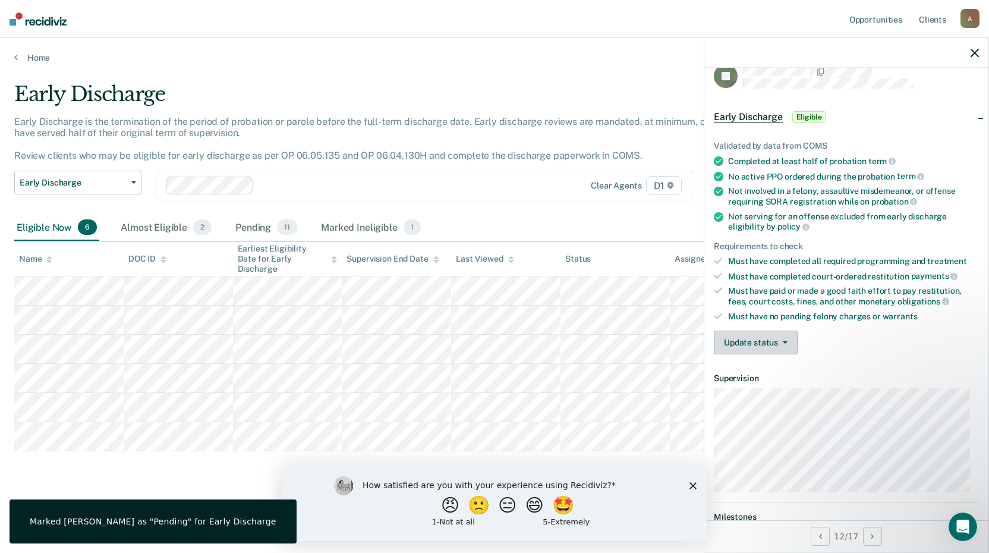
click at [777, 344] on button "Update status" at bounding box center [756, 343] width 84 height 24
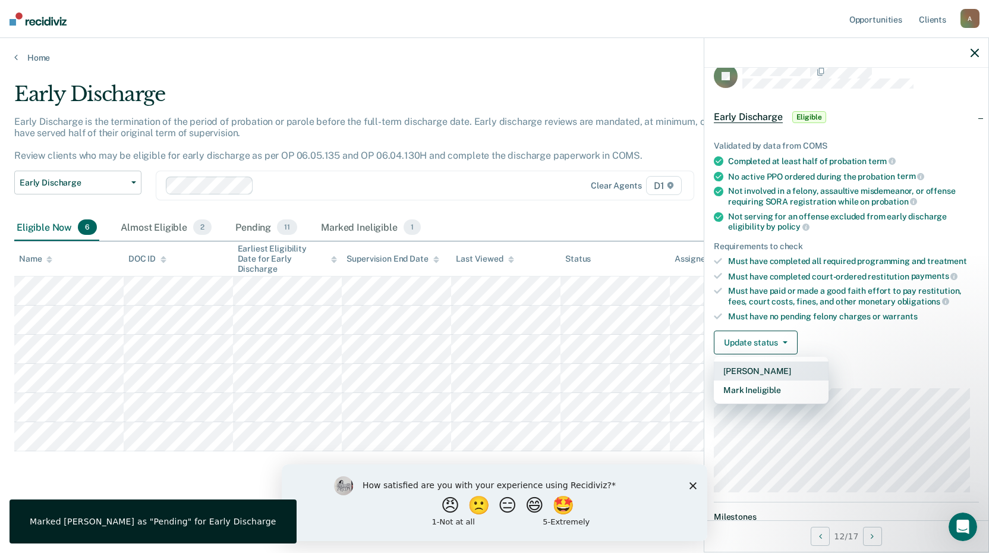
click at [775, 369] on button "[PERSON_NAME]" at bounding box center [771, 371] width 115 height 19
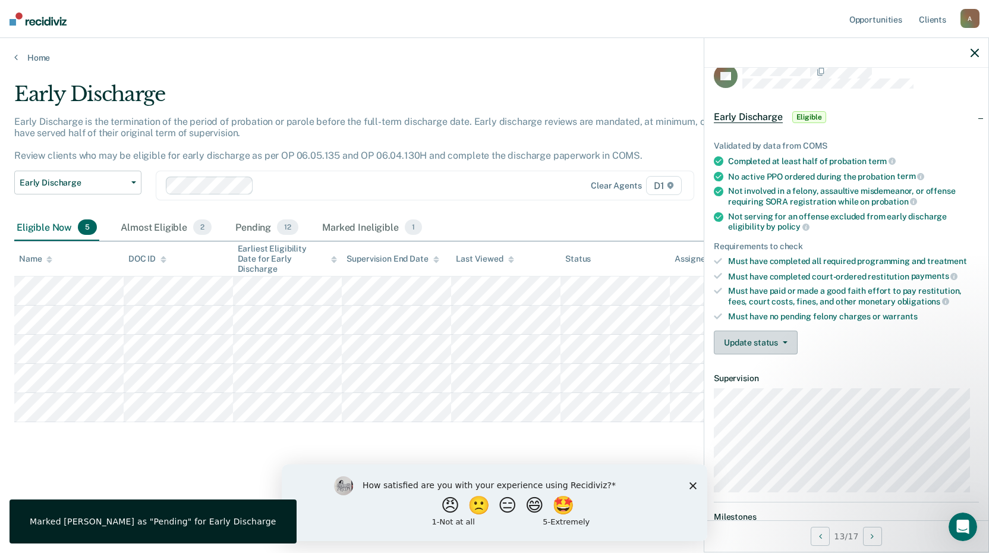
click at [741, 338] on button "Update status" at bounding box center [756, 343] width 84 height 24
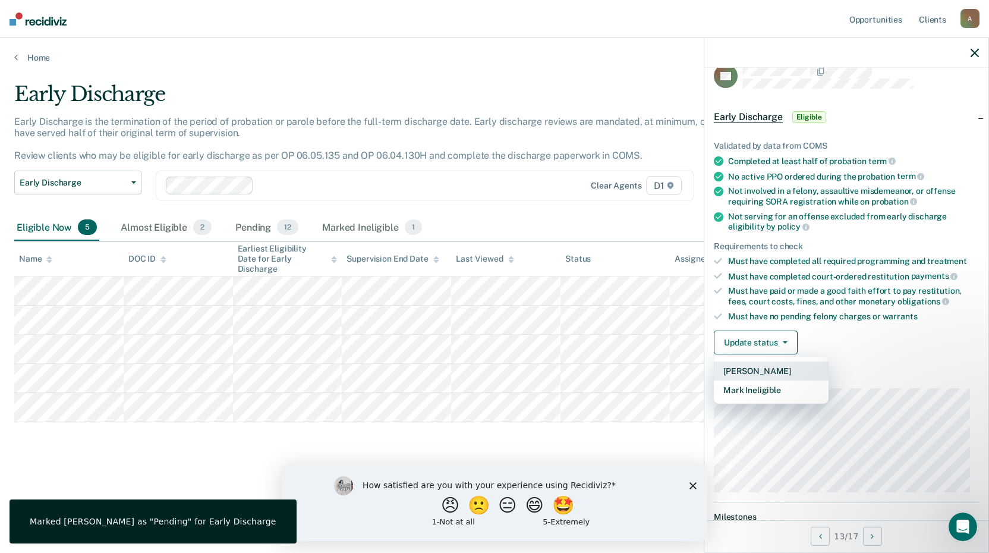
click at [760, 372] on button "[PERSON_NAME]" at bounding box center [771, 371] width 115 height 19
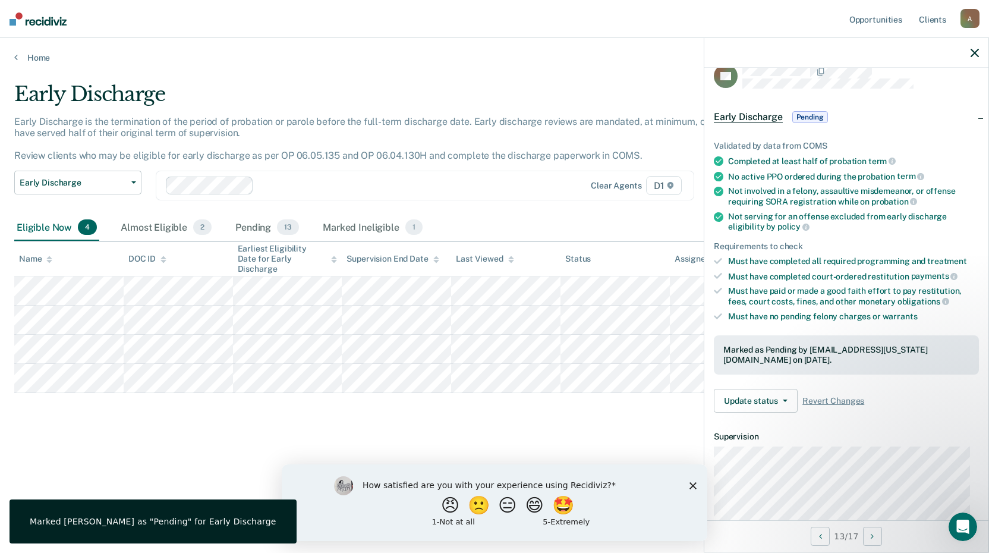
click at [768, 275] on div "Must have completed court-ordered restitution payments" at bounding box center [853, 276] width 251 height 11
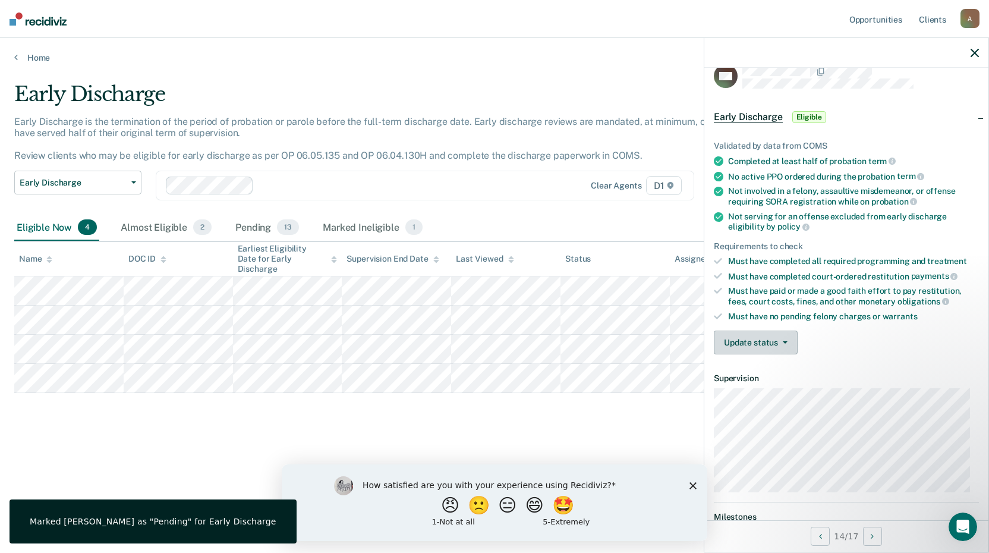
click at [743, 342] on button "Update status" at bounding box center [756, 343] width 84 height 24
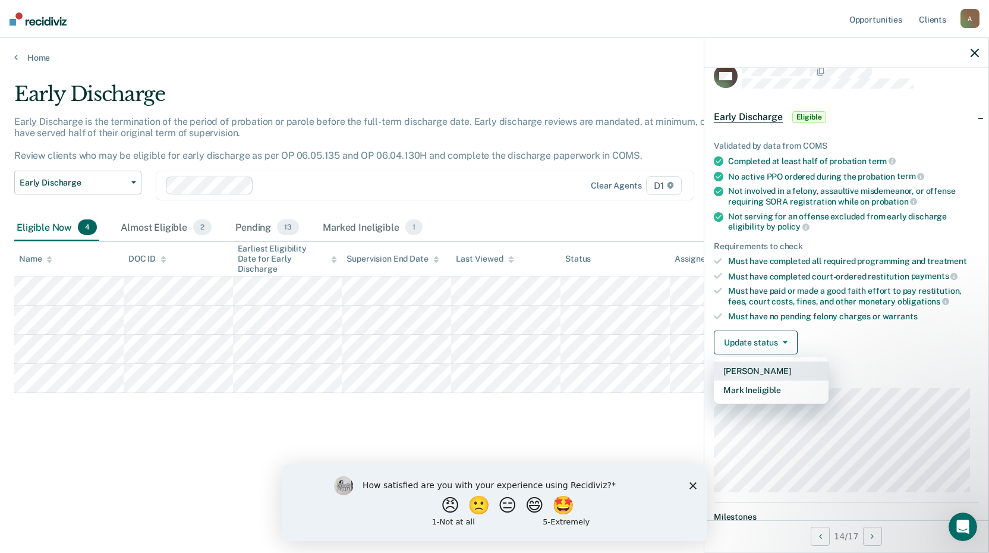
click at [760, 366] on button "[PERSON_NAME]" at bounding box center [771, 371] width 115 height 19
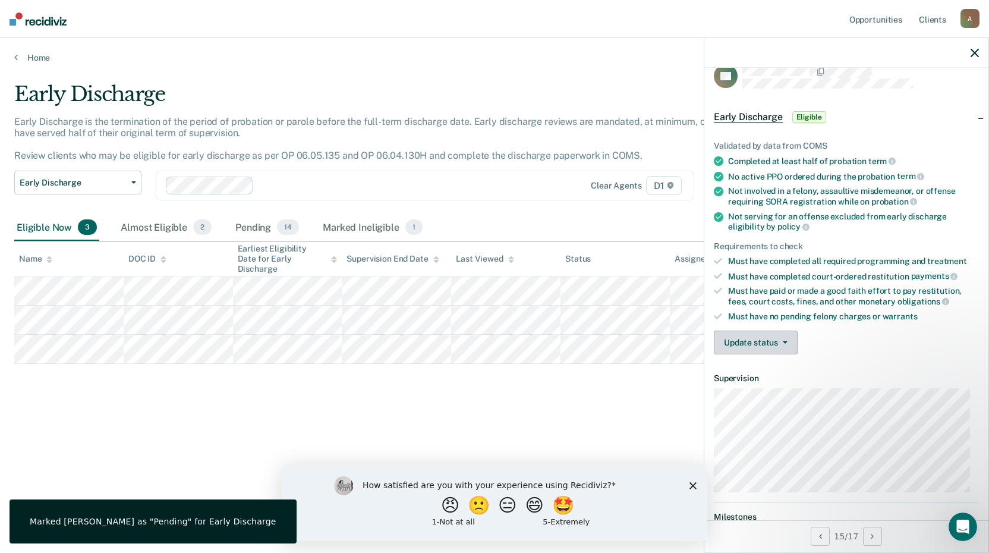
click at [750, 341] on button "Update status" at bounding box center [756, 343] width 84 height 24
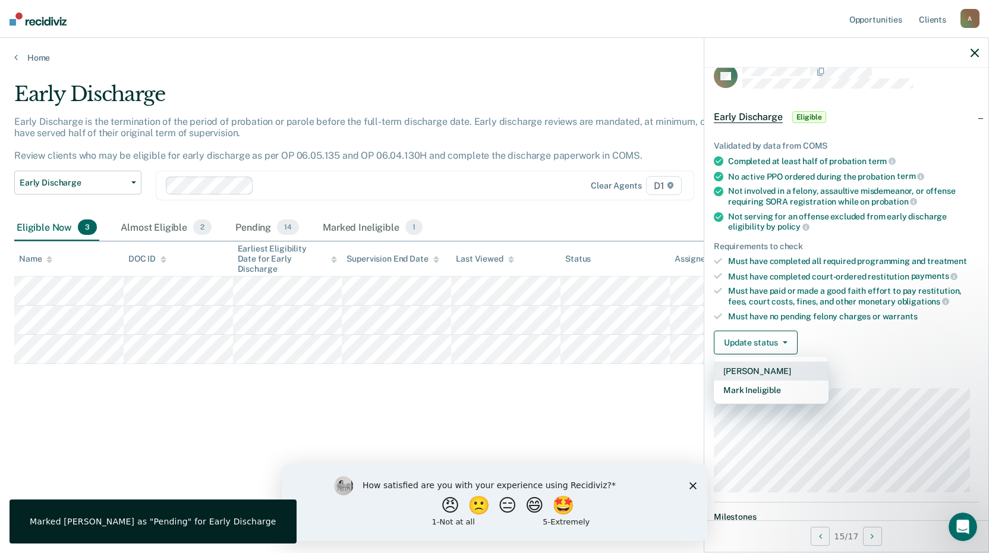
click at [755, 367] on button "[PERSON_NAME]" at bounding box center [771, 371] width 115 height 19
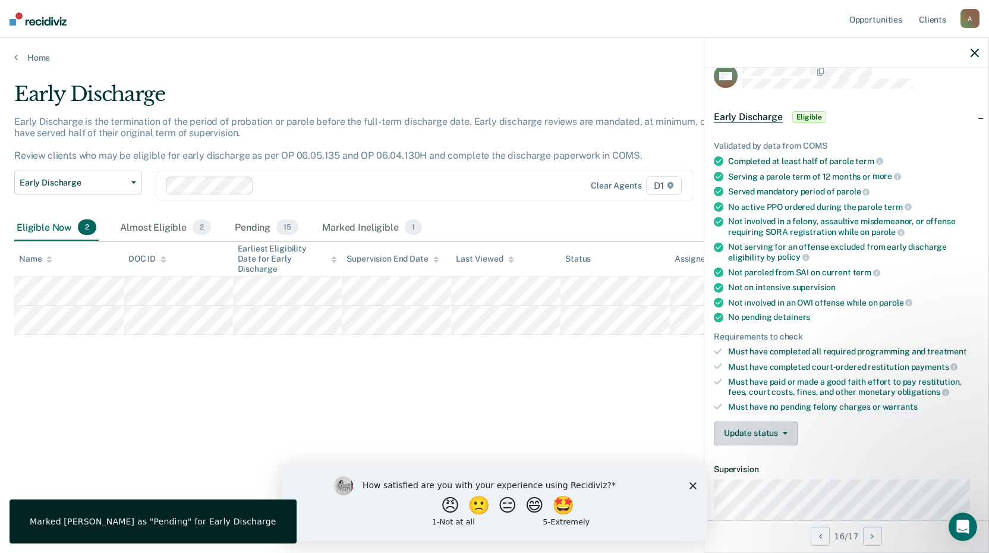
drag, startPoint x: 758, startPoint y: 430, endPoint x: 762, endPoint y: 436, distance: 6.8
click at [758, 431] on button "Update status" at bounding box center [756, 434] width 84 height 24
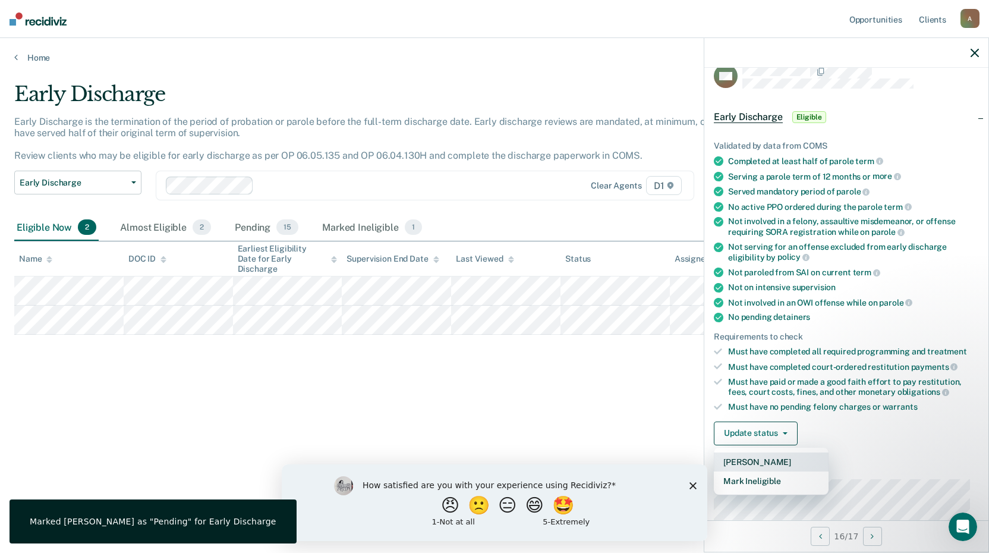
click at [769, 457] on button "[PERSON_NAME]" at bounding box center [771, 461] width 115 height 19
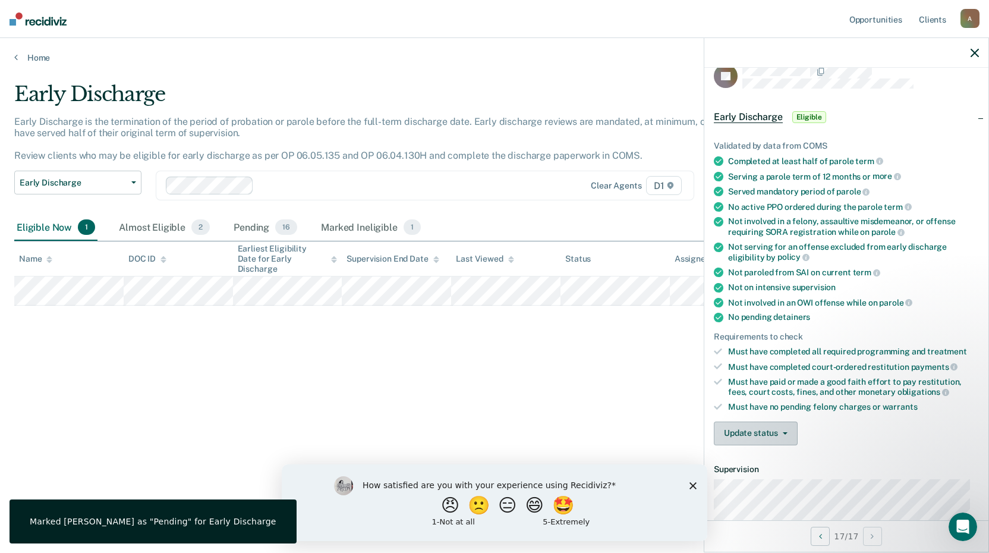
click at [736, 424] on button "Update status" at bounding box center [756, 434] width 84 height 24
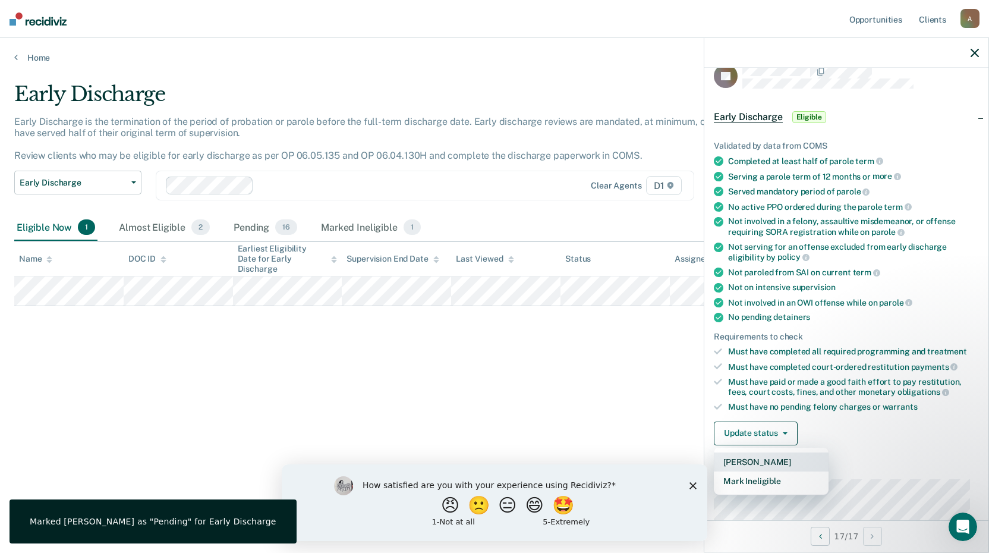
click at [764, 455] on button "[PERSON_NAME]" at bounding box center [771, 461] width 115 height 19
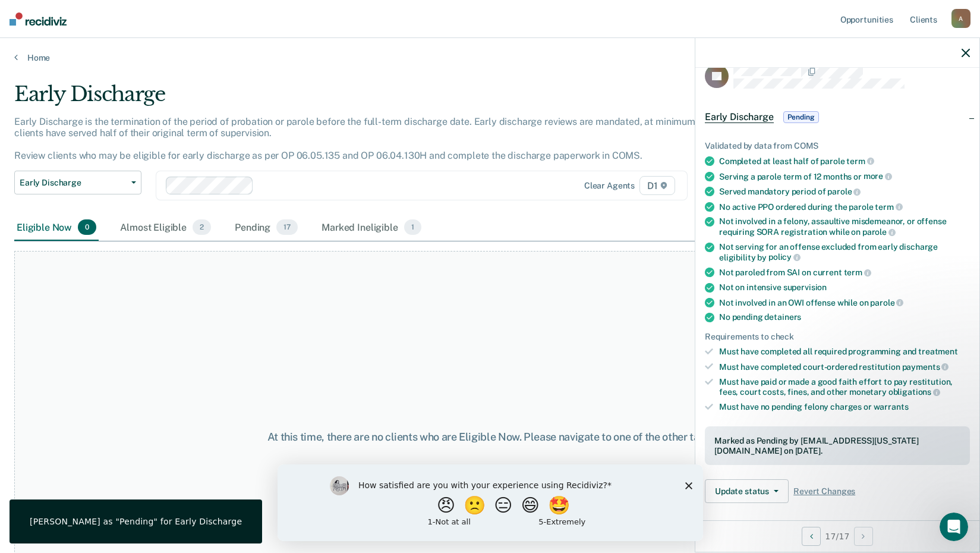
click at [496, 369] on div "At this time, there are no clients who are Eligible Now. Please navigate to one…" at bounding box center [490, 437] width 952 height 372
click at [26, 56] on link "Home" at bounding box center [490, 57] width 952 height 11
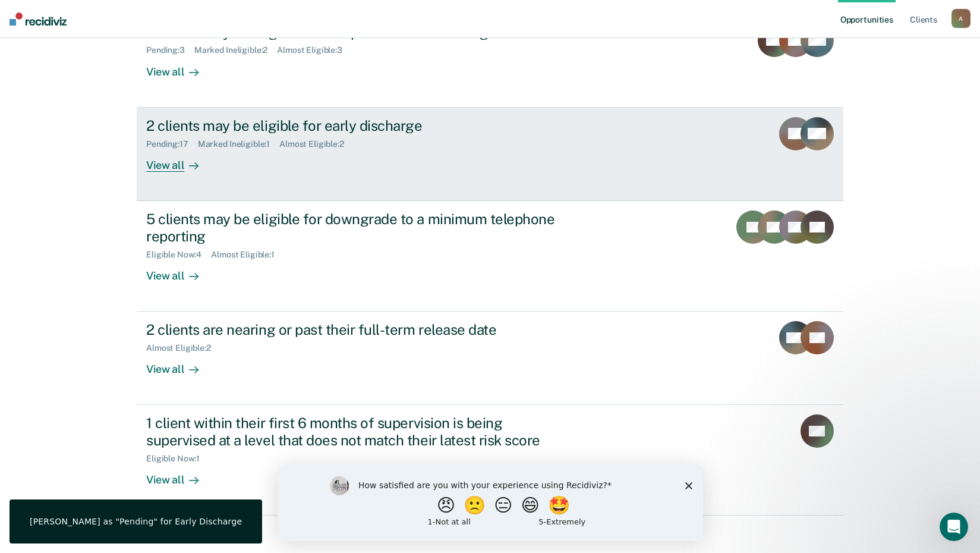
scroll to position [175, 0]
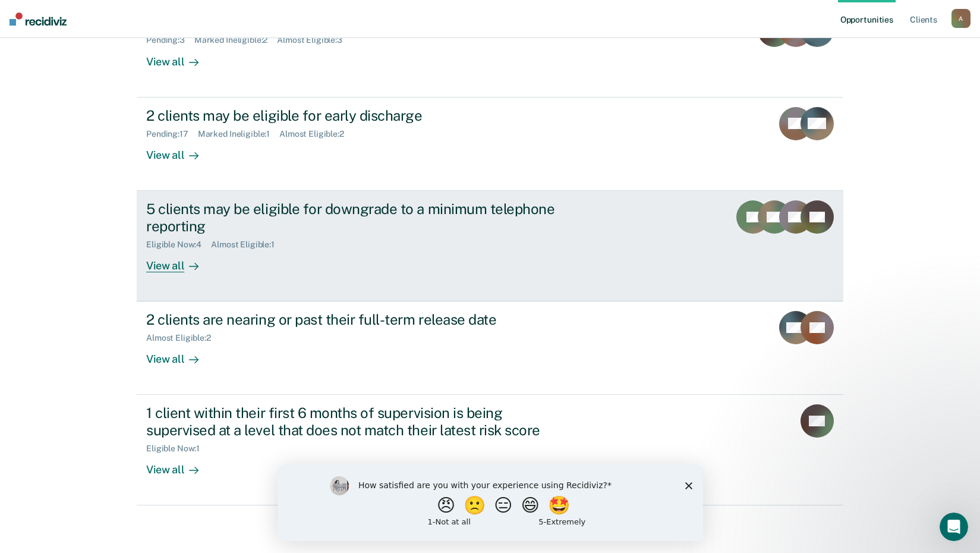
click at [164, 262] on div "View all" at bounding box center [179, 260] width 67 height 23
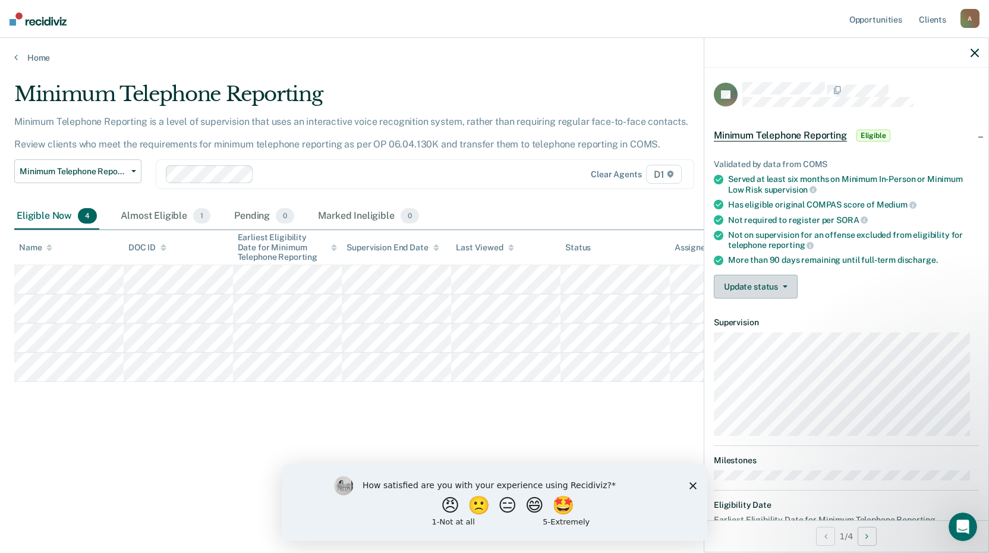
click at [775, 290] on button "Update status" at bounding box center [756, 287] width 84 height 24
click at [756, 288] on button "Update status" at bounding box center [756, 287] width 84 height 24
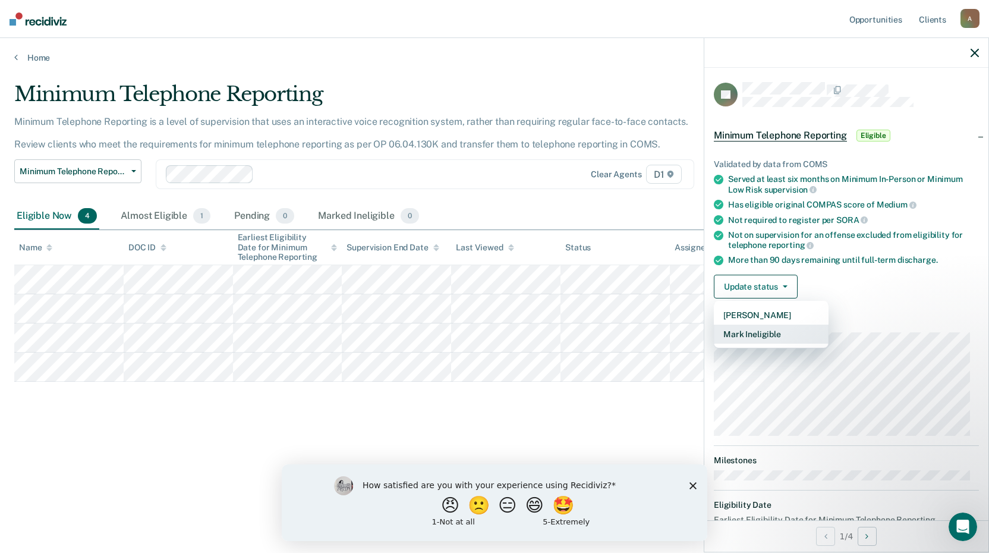
click at [763, 332] on button "Mark Ineligible" at bounding box center [771, 334] width 115 height 19
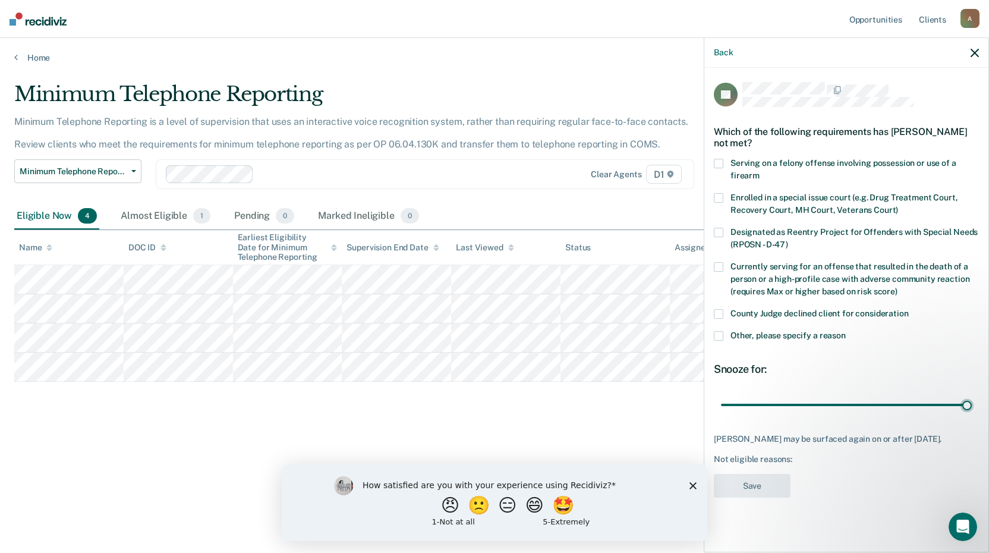
drag, startPoint x: 804, startPoint y: 405, endPoint x: 982, endPoint y: 407, distance: 177.8
type input "90"
click at [972, 407] on input "range" at bounding box center [846, 404] width 251 height 21
click at [717, 312] on span at bounding box center [719, 314] width 10 height 10
click at [755, 495] on button "Save" at bounding box center [752, 486] width 77 height 24
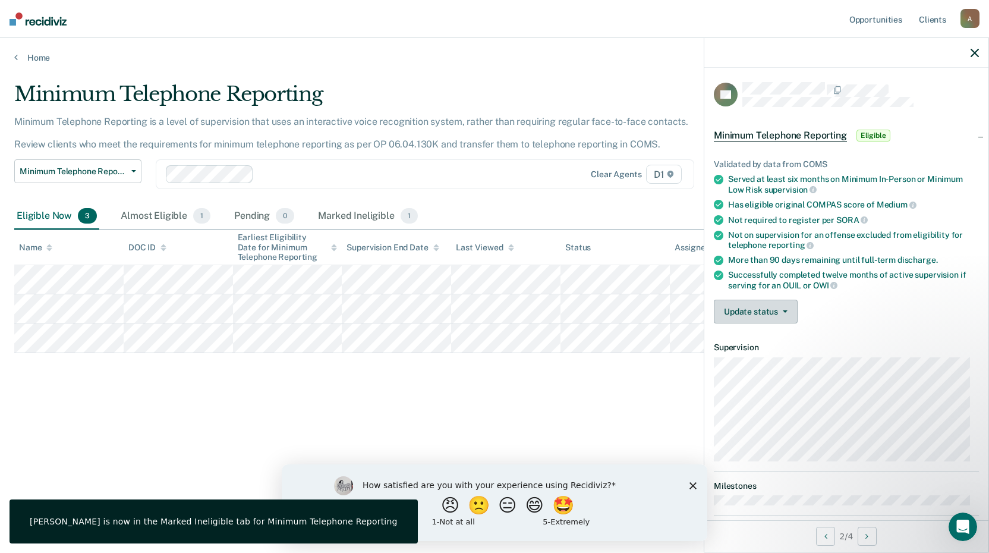
click at [752, 313] on button "Update status" at bounding box center [756, 312] width 84 height 24
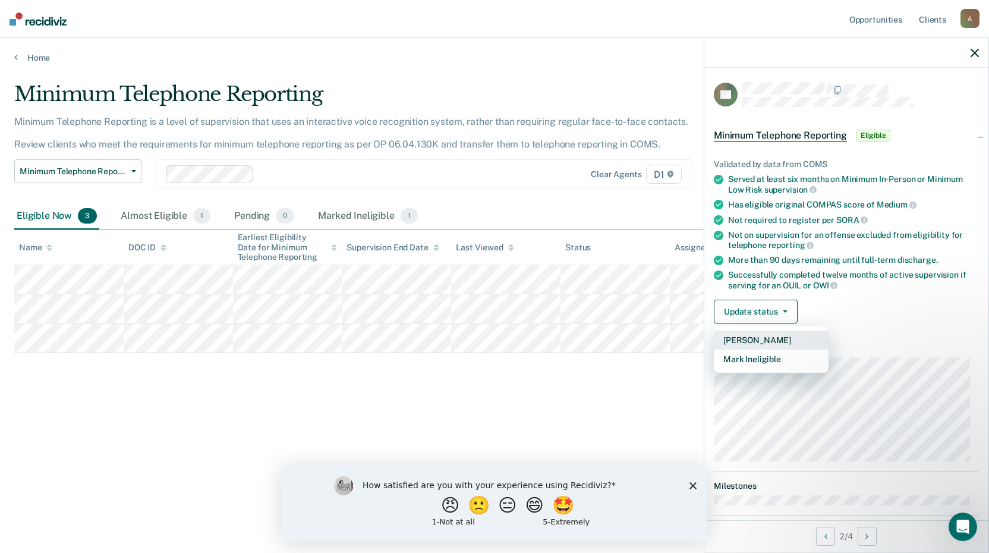
click at [751, 341] on button "[PERSON_NAME]" at bounding box center [771, 340] width 115 height 19
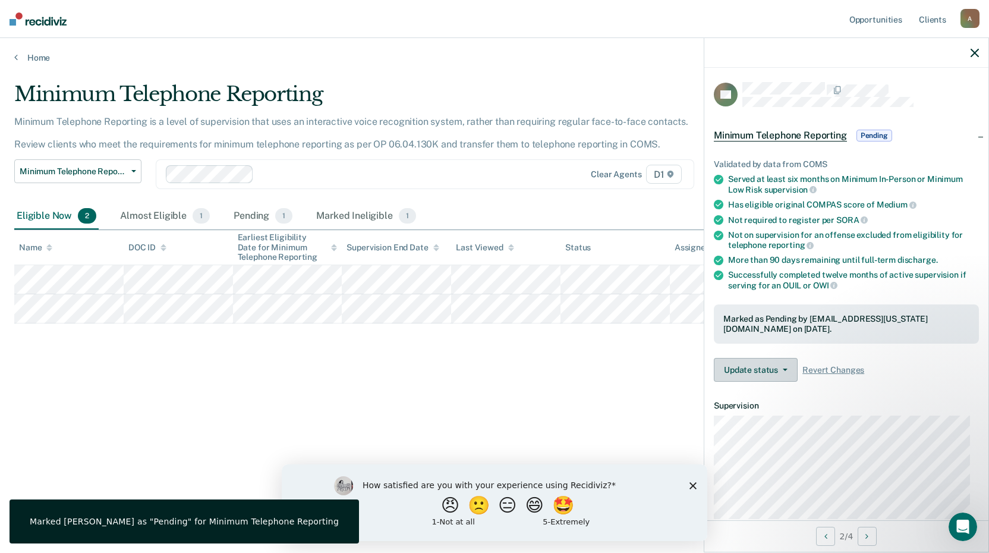
click at [738, 368] on button "Update status" at bounding box center [756, 370] width 84 height 24
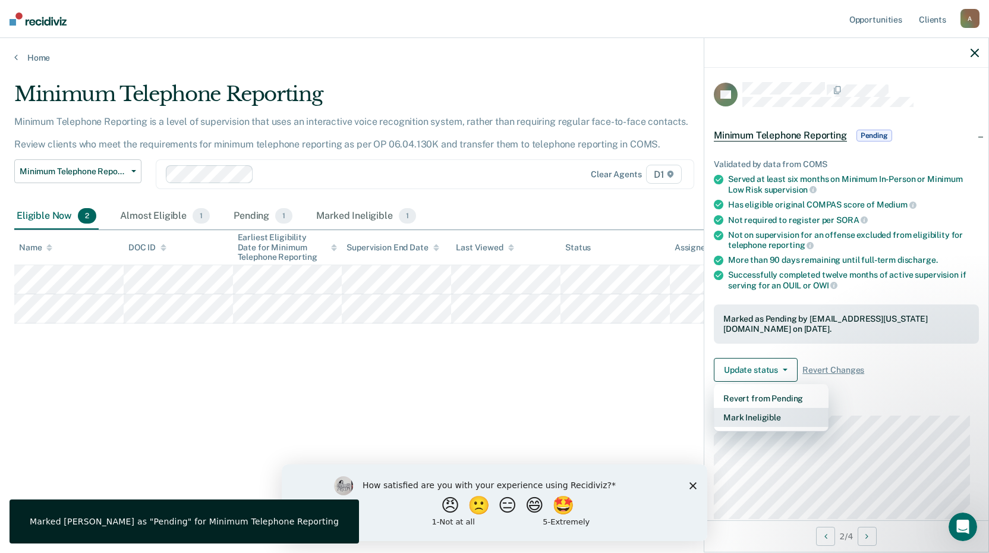
click at [753, 415] on button "Mark Ineligible" at bounding box center [771, 417] width 115 height 19
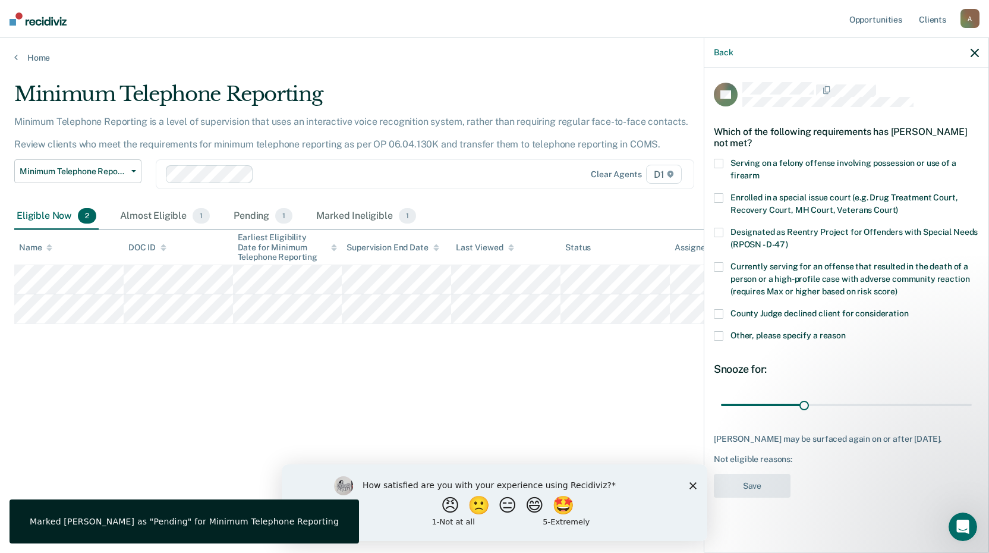
click at [719, 313] on span at bounding box center [719, 314] width 10 height 10
drag, startPoint x: 803, startPoint y: 407, endPoint x: 976, endPoint y: 435, distance: 174.6
type input "90"
click at [972, 415] on input "range" at bounding box center [846, 404] width 251 height 21
click at [733, 494] on button "Save" at bounding box center [752, 486] width 77 height 24
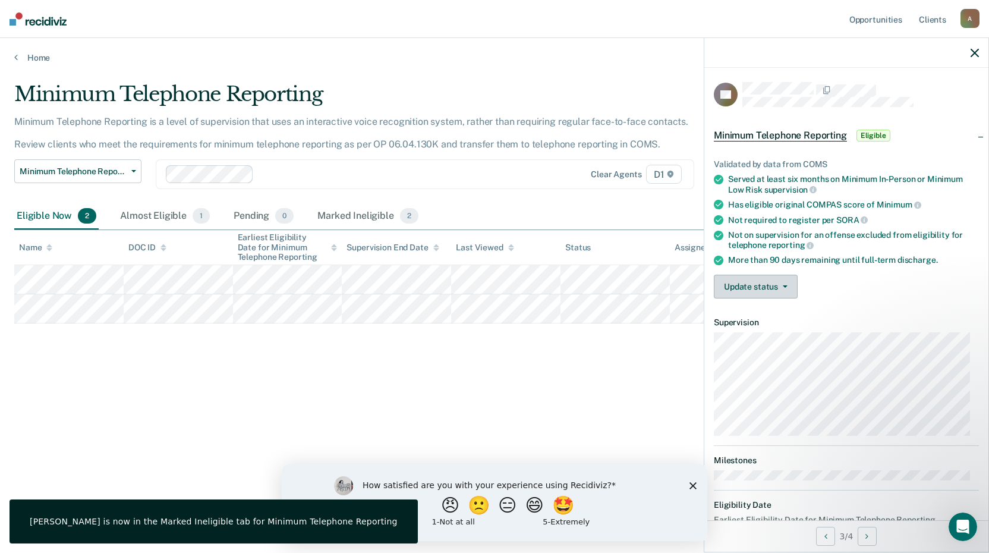
click at [766, 281] on button "Update status" at bounding box center [756, 287] width 84 height 24
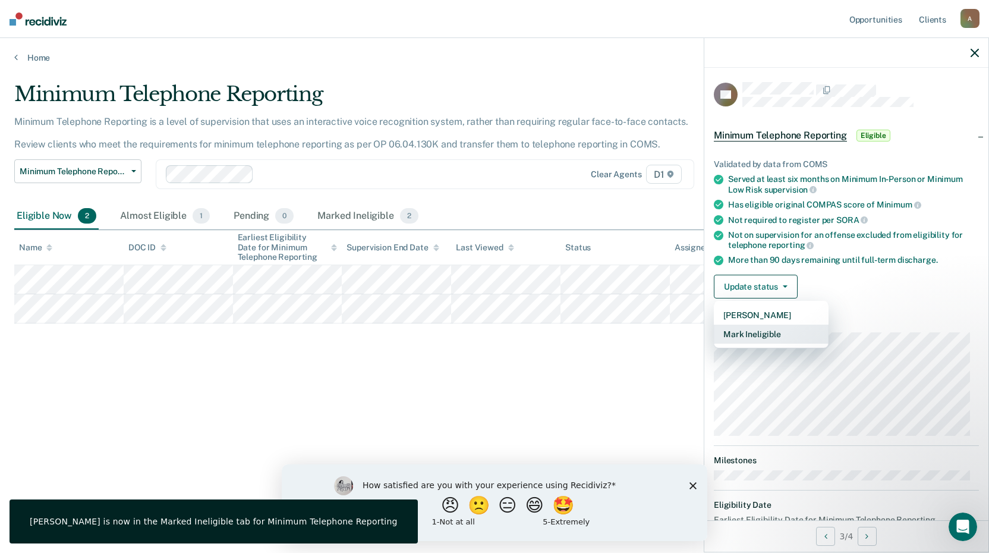
click at [755, 332] on button "Mark Ineligible" at bounding box center [771, 334] width 115 height 19
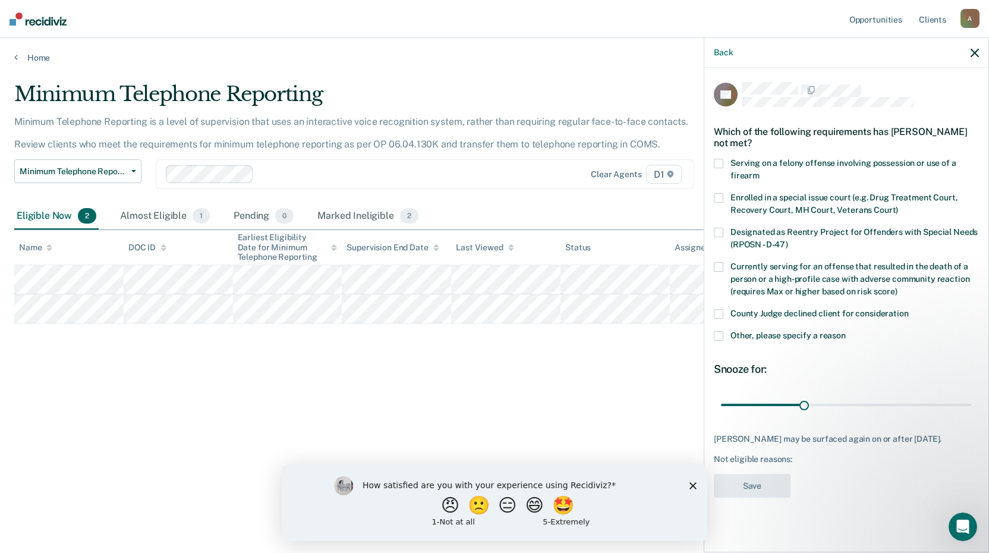
click at [719, 311] on span at bounding box center [719, 314] width 10 height 10
drag, startPoint x: 804, startPoint y: 406, endPoint x: 964, endPoint y: 431, distance: 161.4
type input "90"
click at [972, 415] on input "range" at bounding box center [846, 404] width 251 height 21
click at [758, 481] on button "Save" at bounding box center [752, 486] width 77 height 24
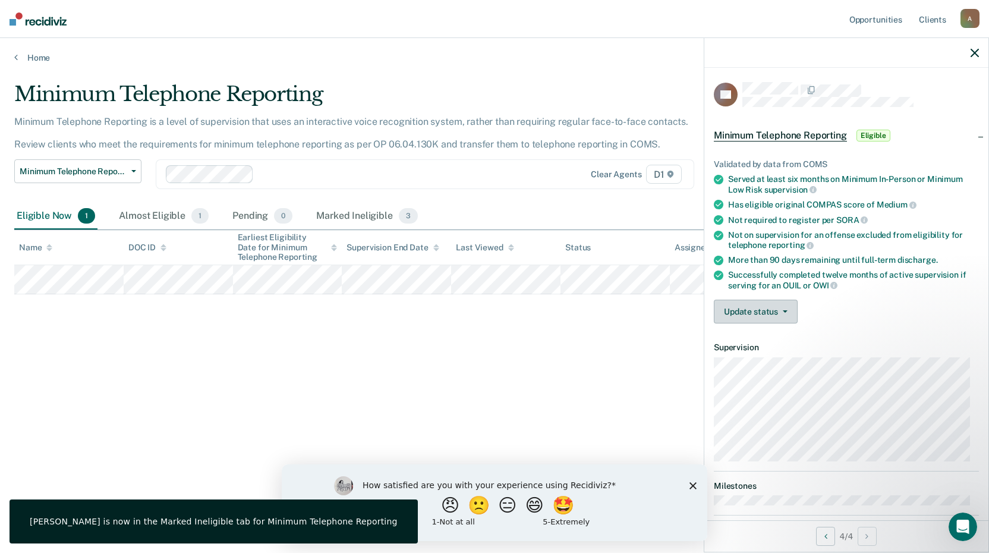
click at [770, 314] on button "Update status" at bounding box center [756, 312] width 84 height 24
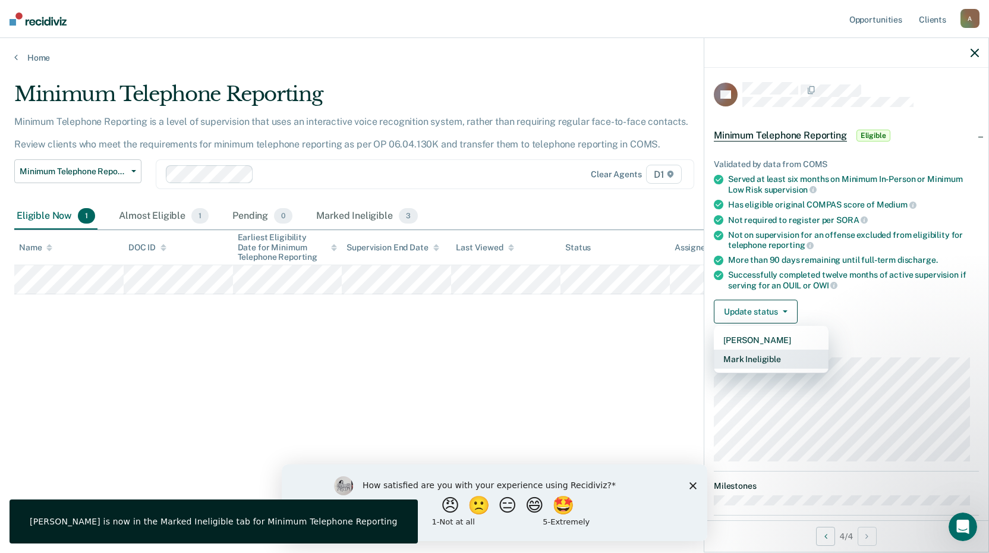
click at [768, 355] on button "Mark Ineligible" at bounding box center [771, 359] width 115 height 19
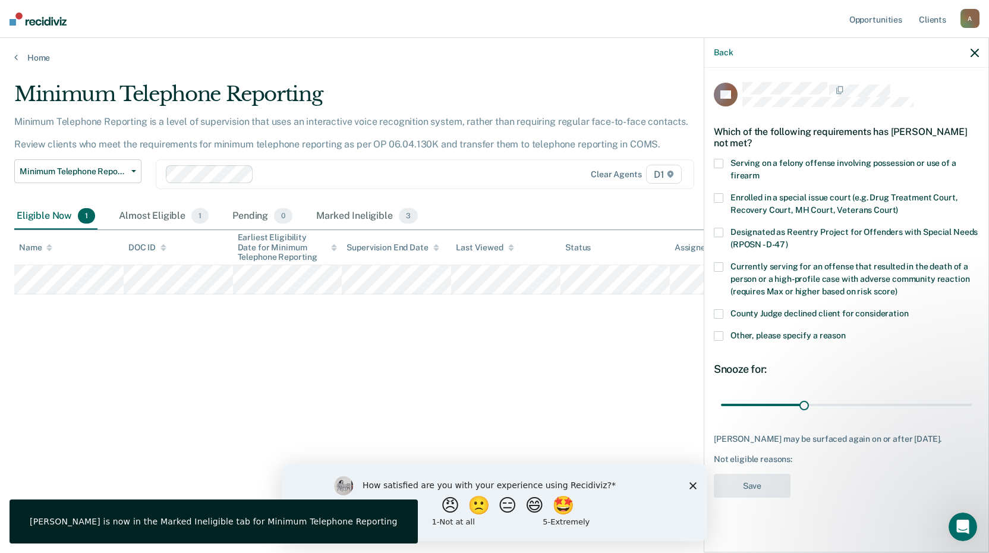
click at [724, 334] on label "Other, please specify a reason" at bounding box center [846, 337] width 265 height 12
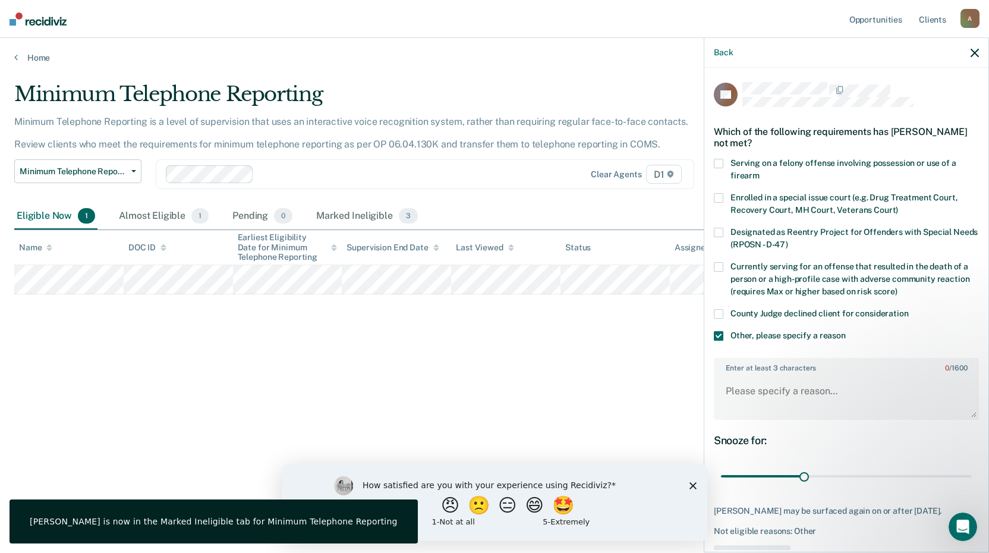
click at [722, 313] on span at bounding box center [719, 314] width 10 height 10
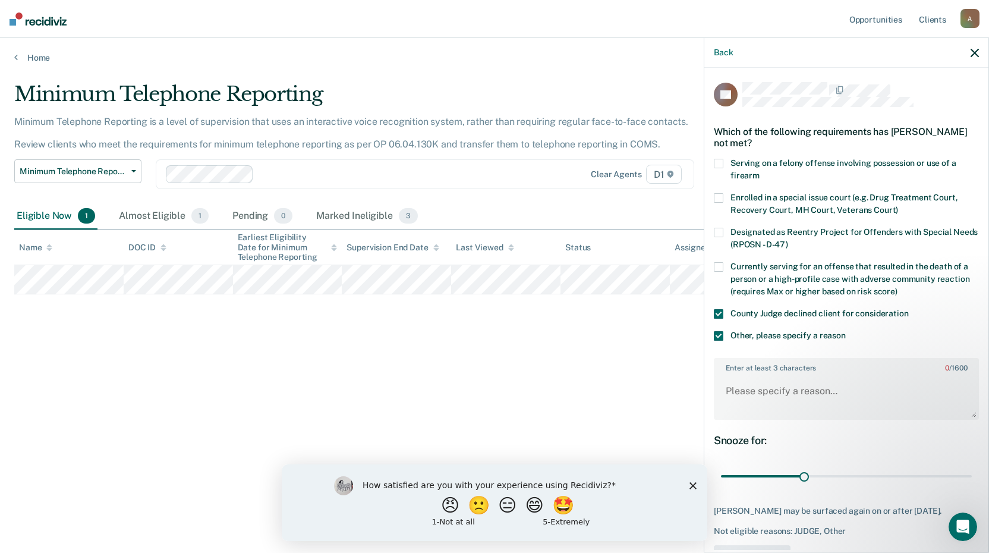
click at [722, 336] on span at bounding box center [719, 336] width 10 height 10
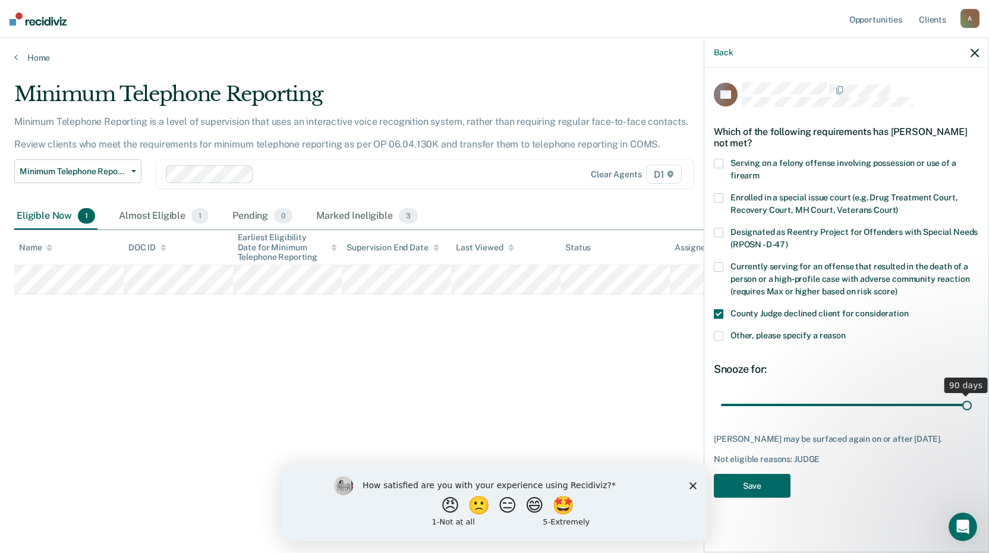
drag, startPoint x: 800, startPoint y: 404, endPoint x: 994, endPoint y: 425, distance: 194.3
type input "90"
click at [972, 415] on input "range" at bounding box center [846, 404] width 251 height 21
click at [774, 491] on button "Save" at bounding box center [752, 486] width 77 height 24
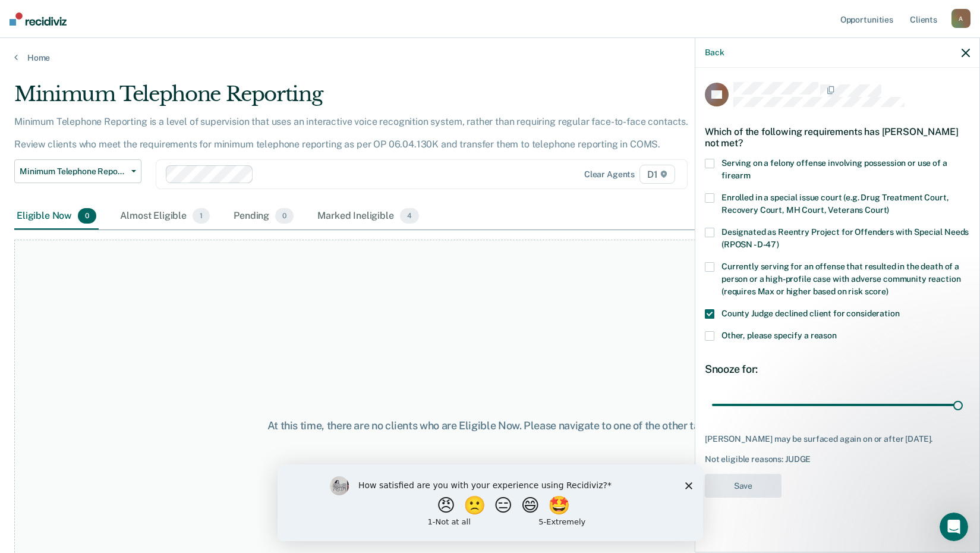
click at [583, 365] on div "At this time, there are no clients who are Eligible Now. Please navigate to one…" at bounding box center [490, 426] width 952 height 372
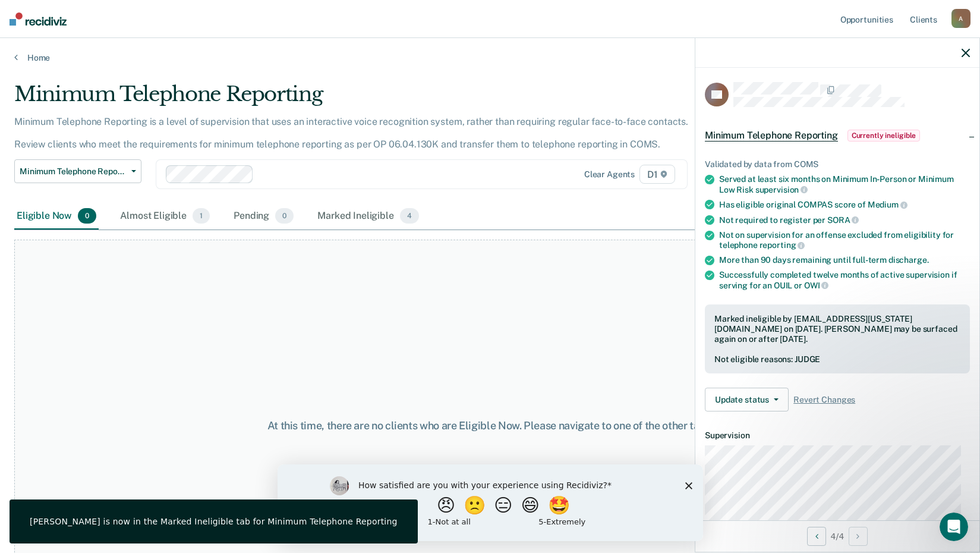
click at [961, 54] on div at bounding box center [838, 53] width 284 height 30
click at [967, 56] on icon "button" at bounding box center [966, 53] width 8 height 8
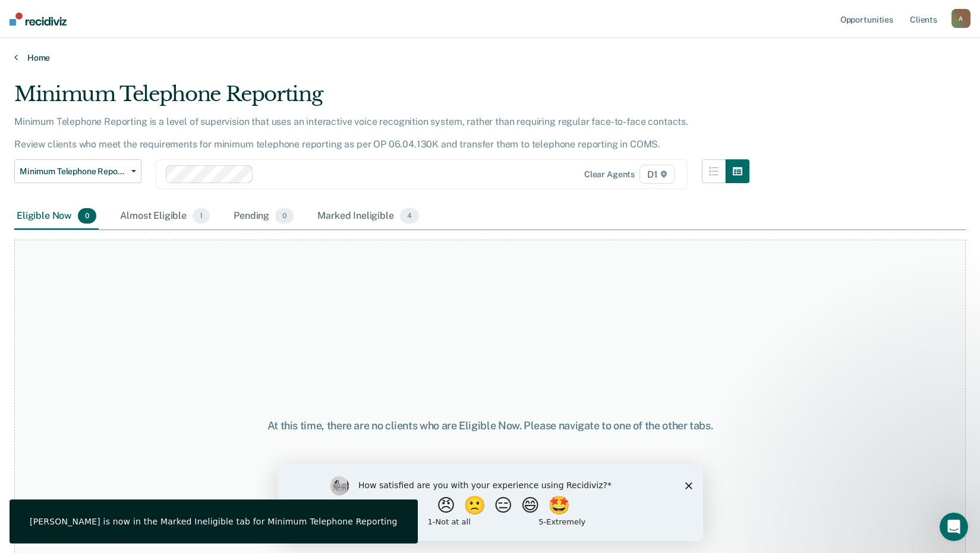
click at [30, 56] on link "Home" at bounding box center [490, 57] width 952 height 11
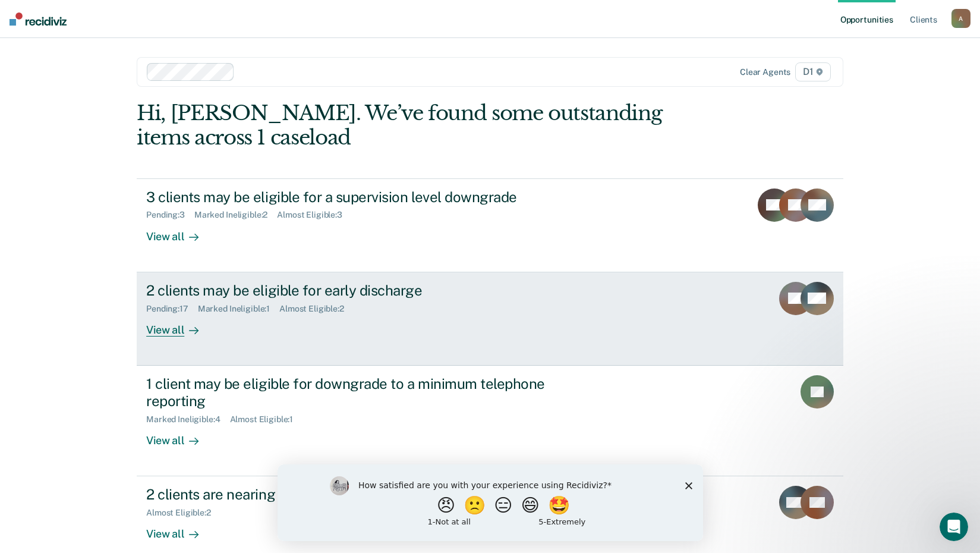
scroll to position [175, 0]
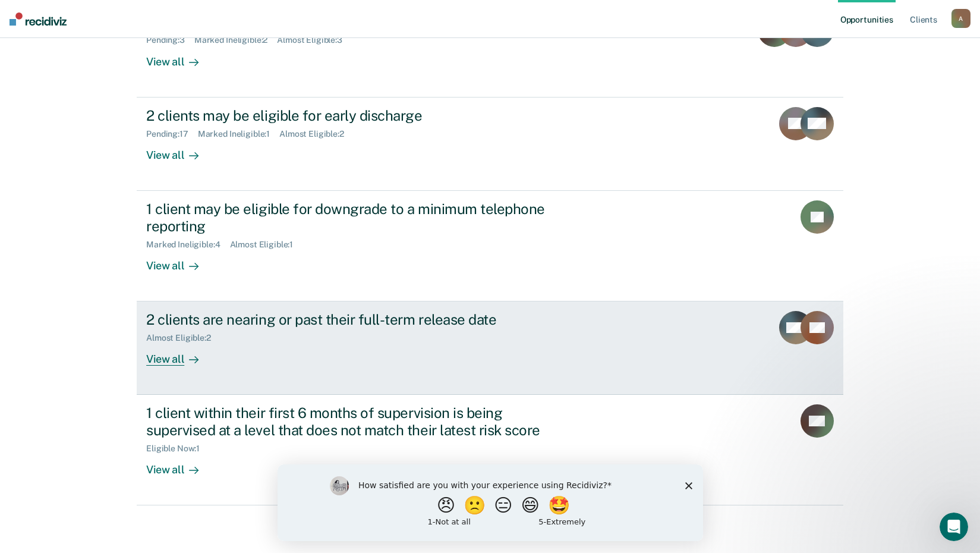
click at [155, 362] on div "View all" at bounding box center [179, 354] width 67 height 23
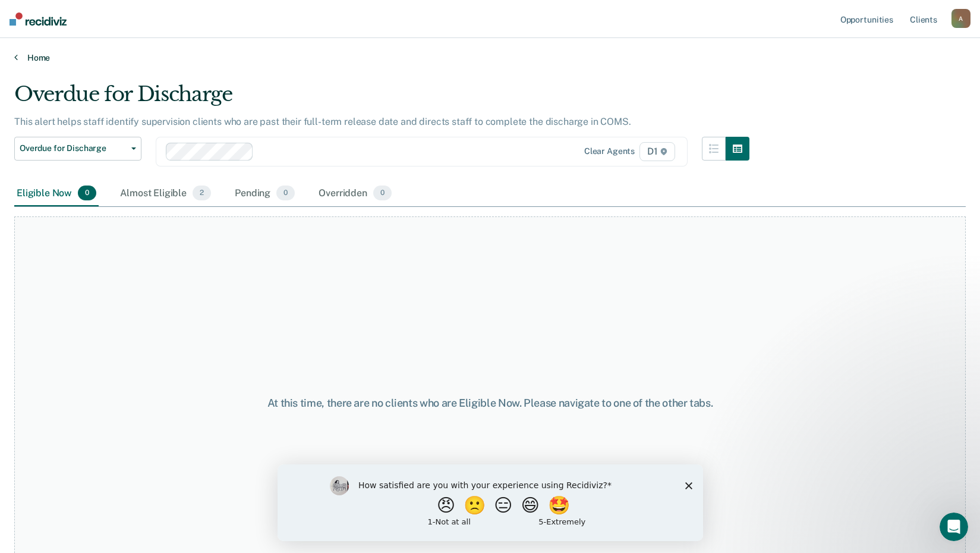
click at [23, 58] on link "Home" at bounding box center [490, 57] width 952 height 11
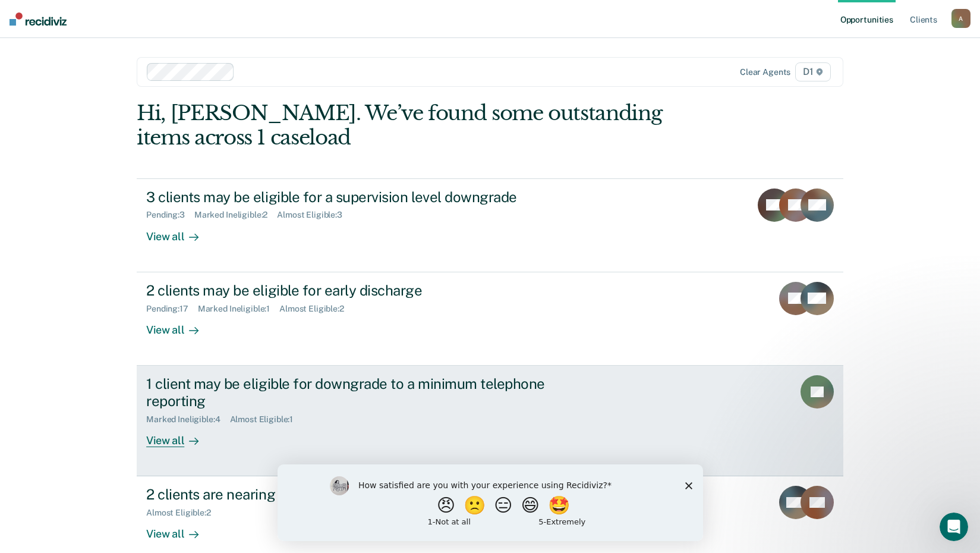
scroll to position [175, 0]
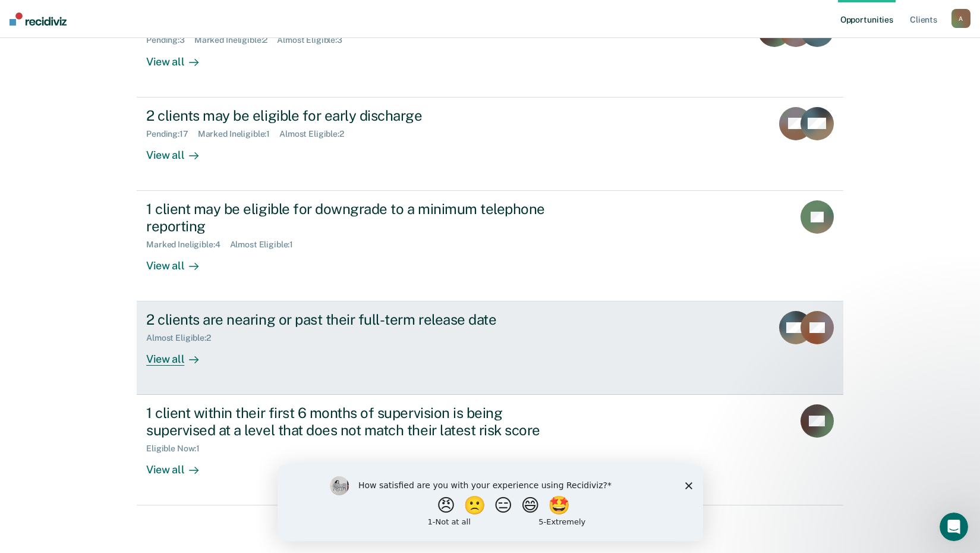
click at [169, 358] on div "View all" at bounding box center [179, 354] width 67 height 23
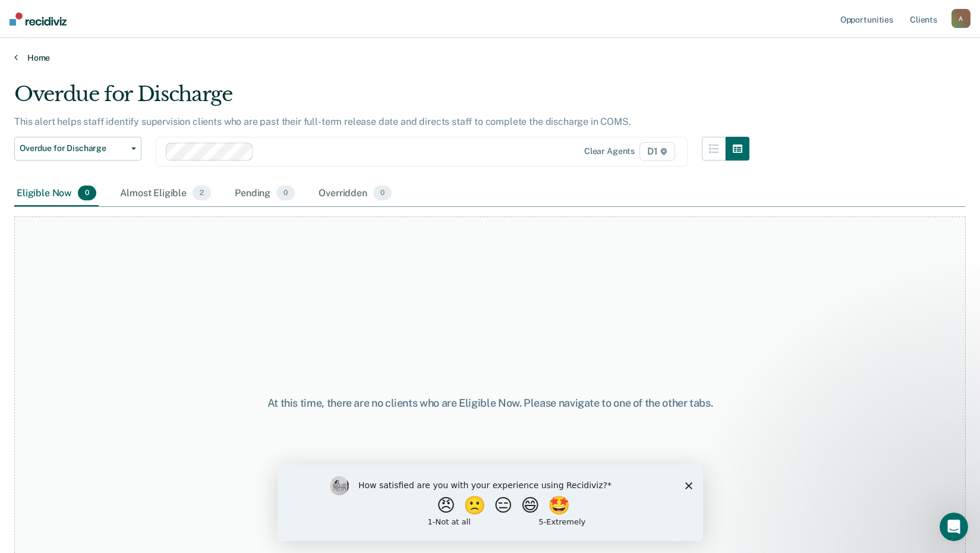
click at [17, 56] on icon at bounding box center [16, 57] width 4 height 10
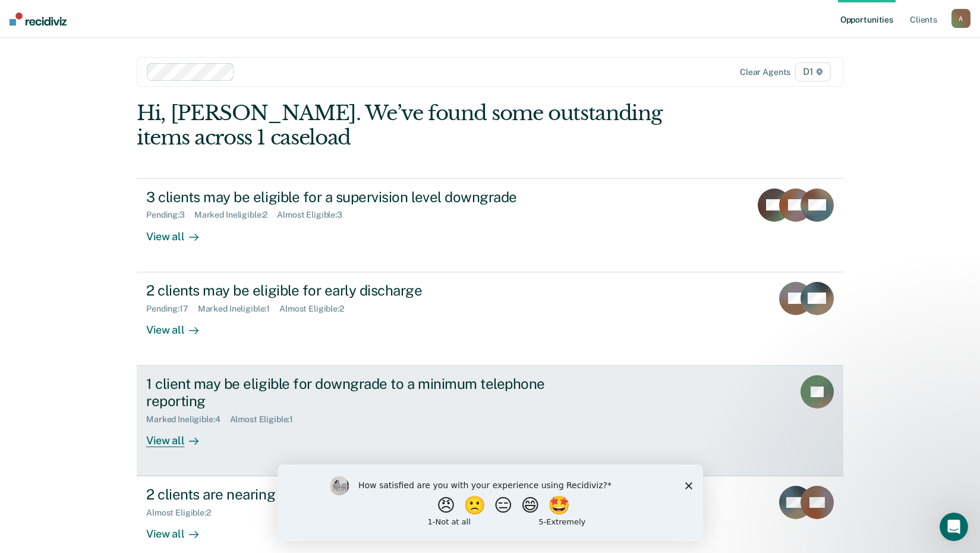
scroll to position [175, 0]
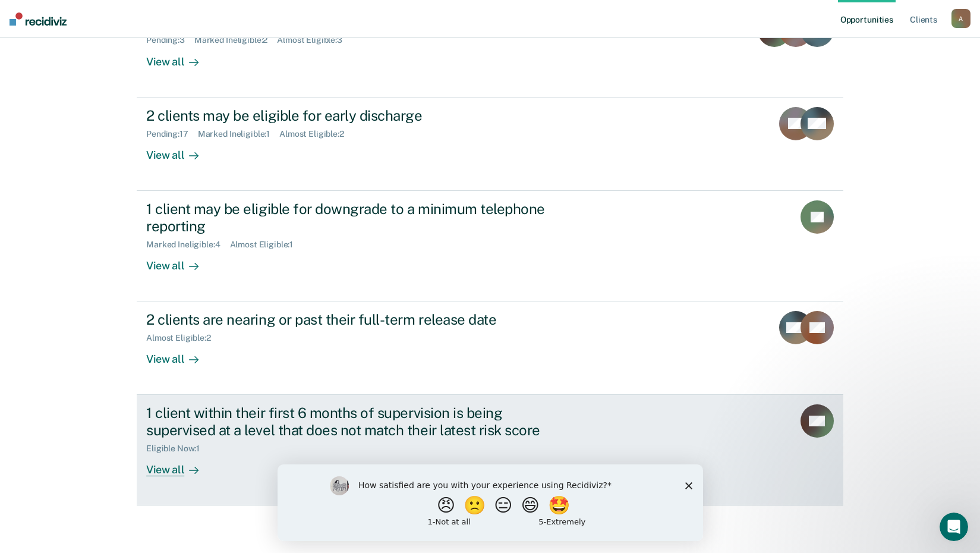
click at [162, 473] on div "View all" at bounding box center [179, 465] width 67 height 23
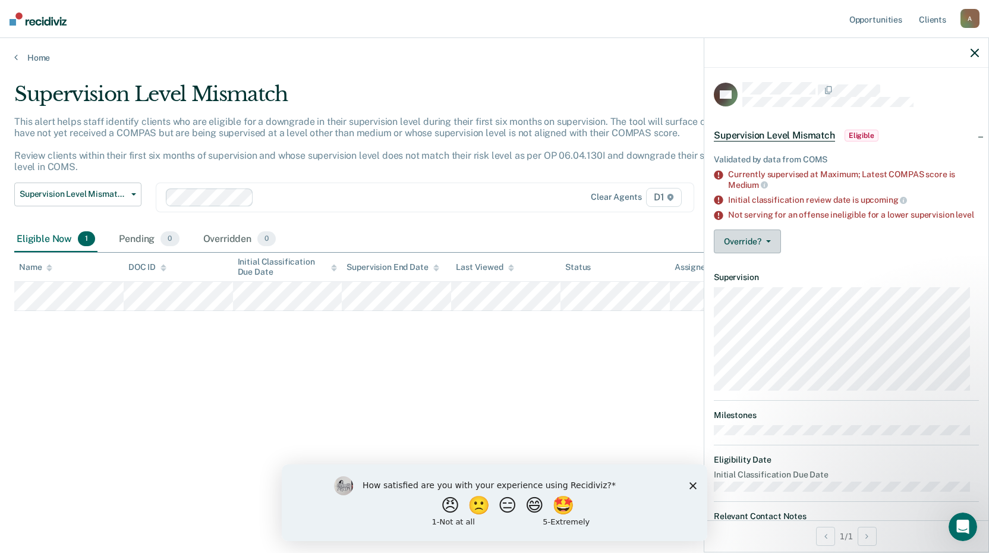
click at [761, 252] on button "Override?" at bounding box center [747, 242] width 67 height 24
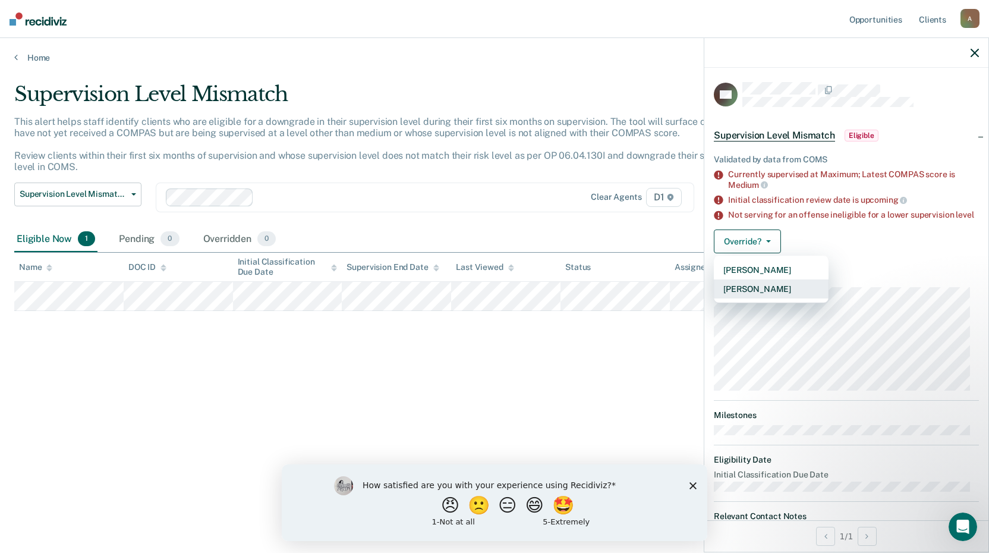
click at [765, 298] on button "[PERSON_NAME]" at bounding box center [771, 288] width 115 height 19
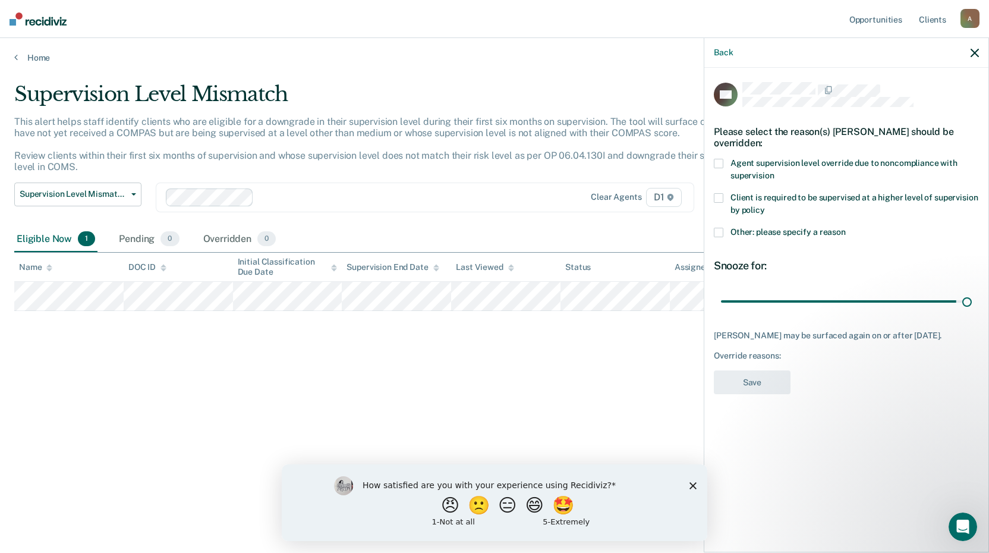
drag, startPoint x: 806, startPoint y: 302, endPoint x: 983, endPoint y: 304, distance: 177.2
type input "90"
click at [972, 304] on input "range" at bounding box center [846, 301] width 251 height 21
click at [719, 162] on span at bounding box center [719, 164] width 10 height 10
click at [759, 390] on button "Save" at bounding box center [752, 382] width 77 height 24
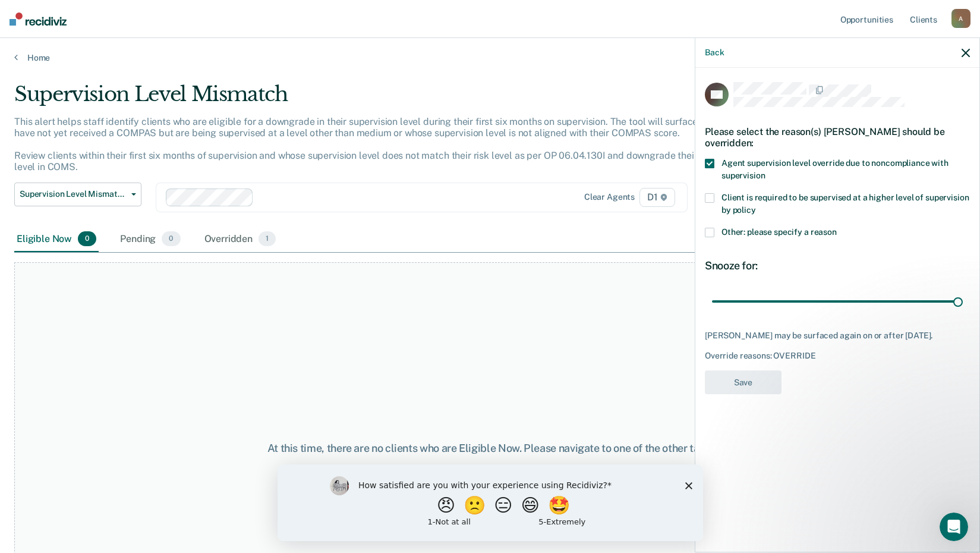
click at [633, 369] on div "At this time, there are no clients who are Eligible Now. Please navigate to one…" at bounding box center [490, 448] width 952 height 372
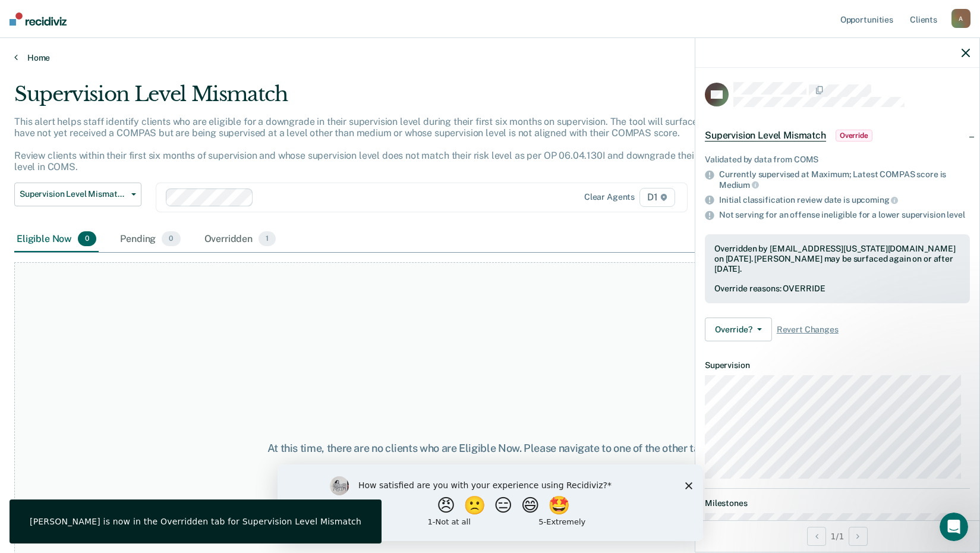
click at [22, 61] on link "Home" at bounding box center [490, 57] width 952 height 11
